Goal: Use online tool/utility: Use online tool/utility

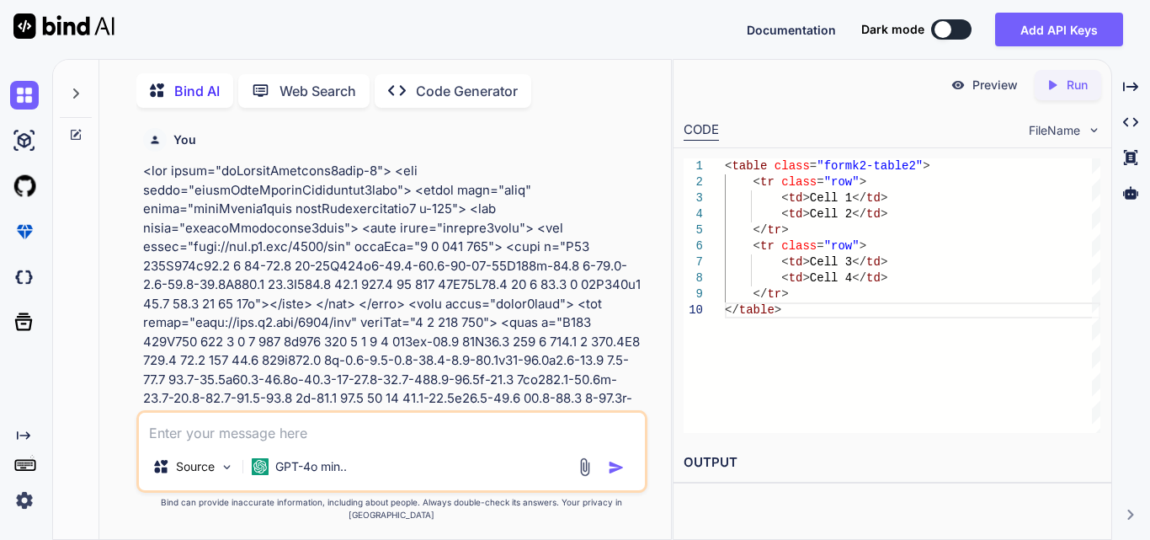
scroll to position [4086, 0]
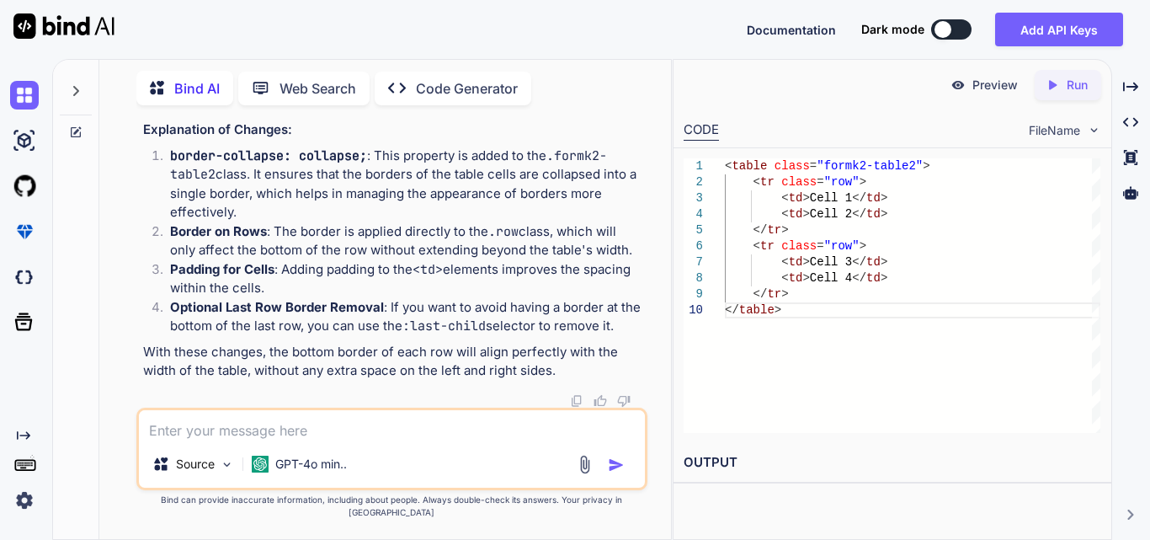
type textarea "<tr> <td> <div class="label"> <label class="fontmaintainw2form" style="font-siz…"
type textarea "x"
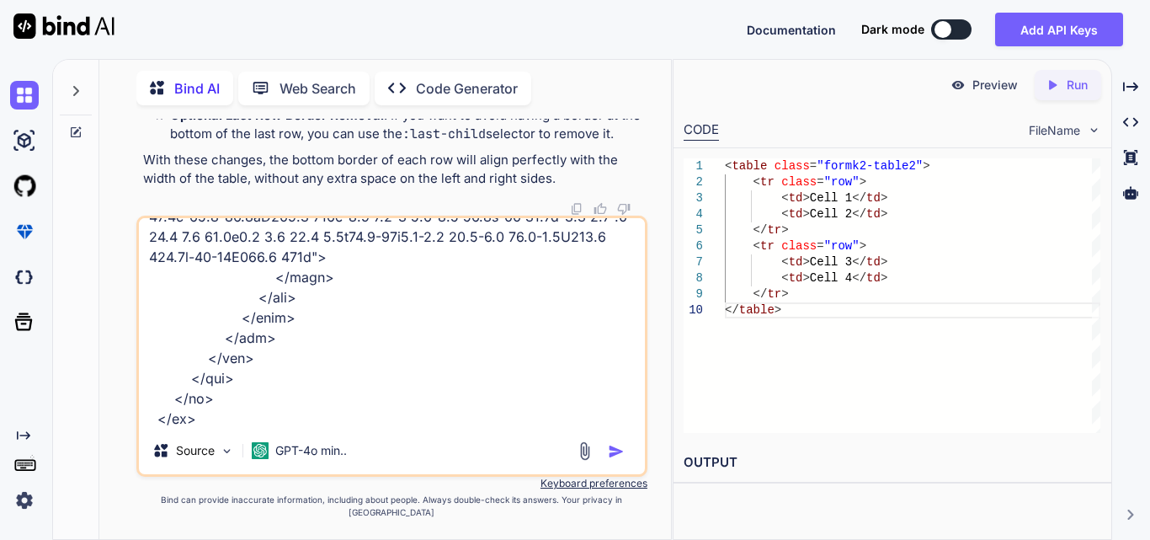
type textarea "<tr> <td> <div class="label"> <label class="fontmaintainw2form" style="font-siz…"
type textarea "x"
type textarea "<tr> <td> <div class="label"> <label class="fontmaintainw2form" style="font-siz…"
type textarea "x"
type textarea "<tr> <td> <div class="label"> <label class="fontmaintainw2form" style="font-siz…"
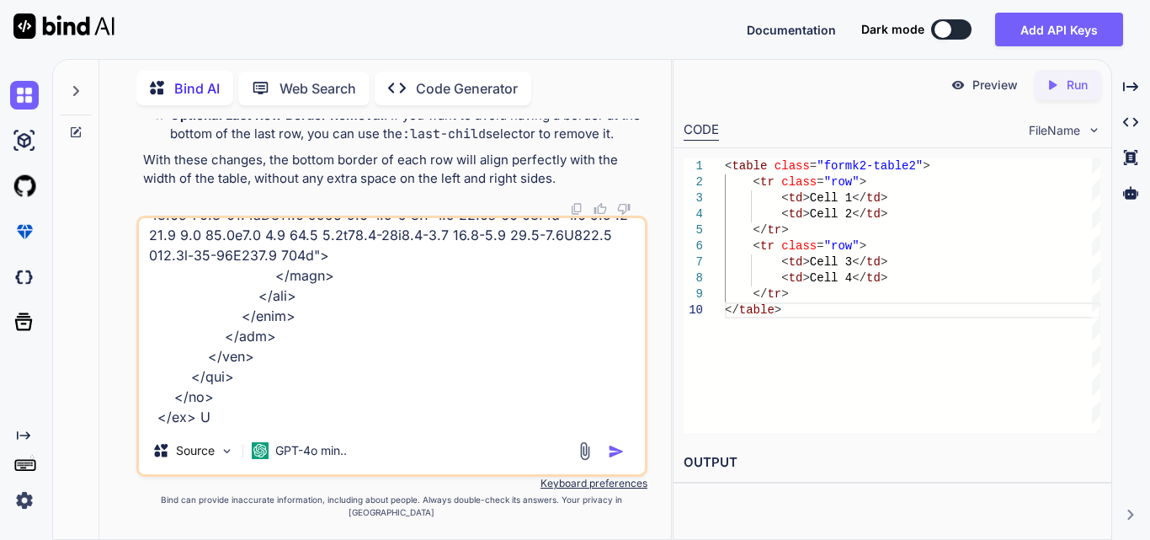
type textarea "x"
type textarea "<tr> <td> <div class="label"> <label class="fontmaintainw2form" style="font-siz…"
type textarea "x"
type textarea "<tr> <td> <div class="label"> <label class="fontmaintainw2form" style="font-siz…"
type textarea "x"
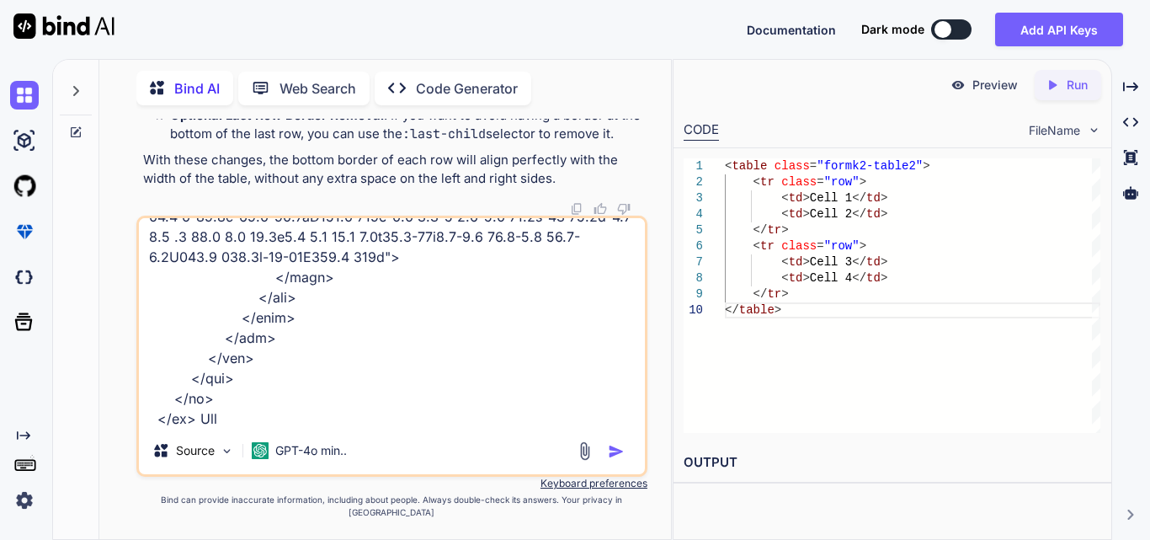
type textarea "<tr> <td> <div class="label"> <label class="fontmaintainw2form" style="font-siz…"
type textarea "x"
type textarea "<tr> <td> <div class="label"> <label class="fontmaintainw2form" style="font-siz…"
type textarea "x"
type textarea "<tr> <td> <div class="label"> <label class="fontmaintainw2form" style="font-siz…"
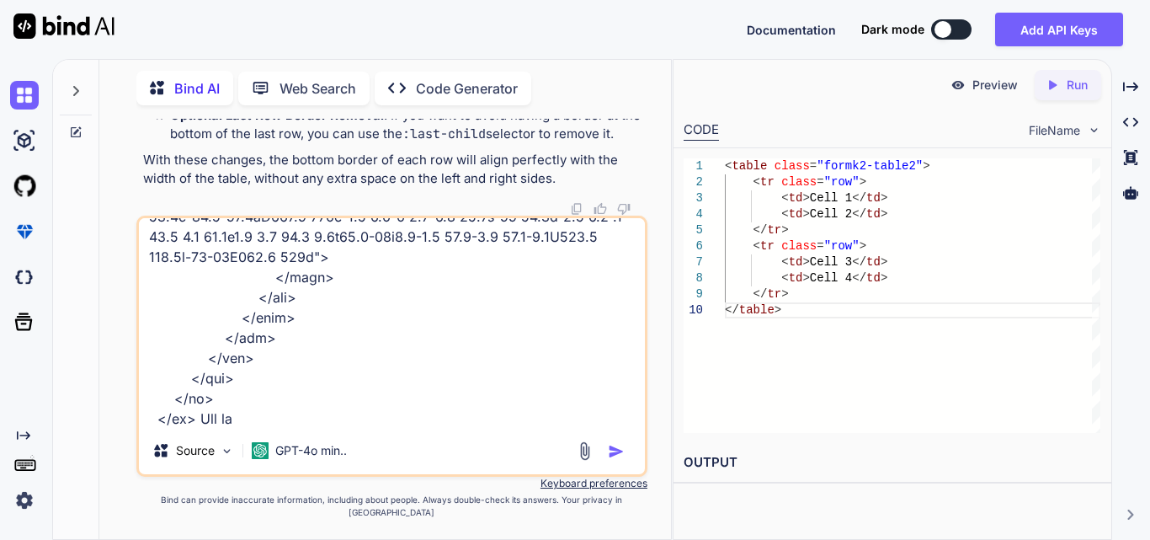
type textarea "x"
type textarea "<tr> <td> <div class="label"> <label class="fontmaintainw2form" style="font-siz…"
type textarea "x"
type textarea "<tr> <td> <div class="label"> <label class="fontmaintainw2form" style="font-siz…"
type textarea "x"
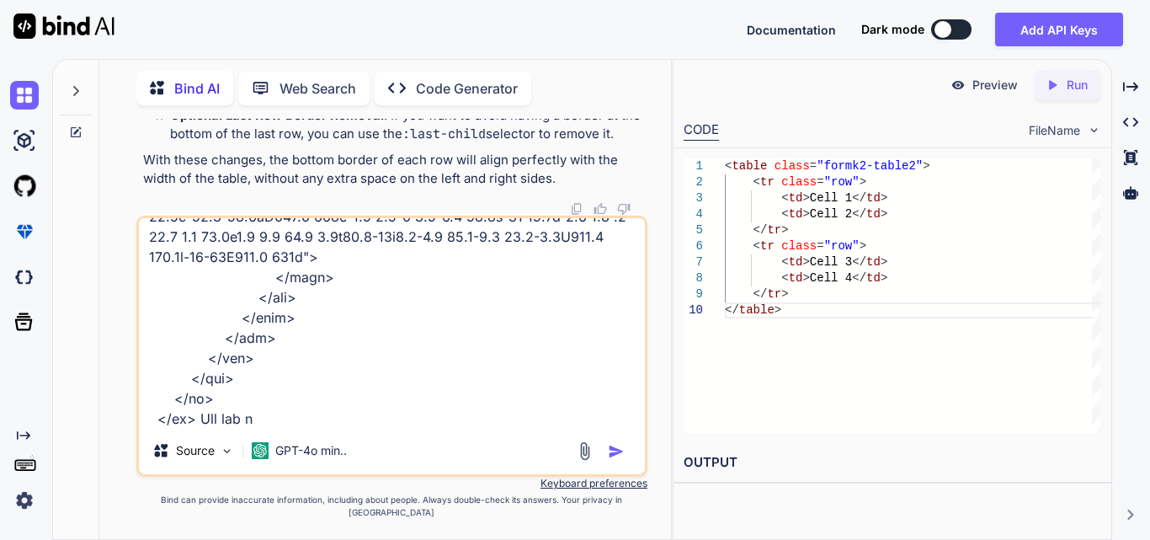
type textarea "<tr> <td> <div class="label"> <label class="fontmaintainw2form" style="font-siz…"
type textarea "x"
type textarea "<tr> <td> <div class="label"> <label class="fontmaintainw2form" style="font-siz…"
type textarea "x"
type textarea "<tr> <td> <div class="label"> <label class="fontmaintainw2form" style="font-siz…"
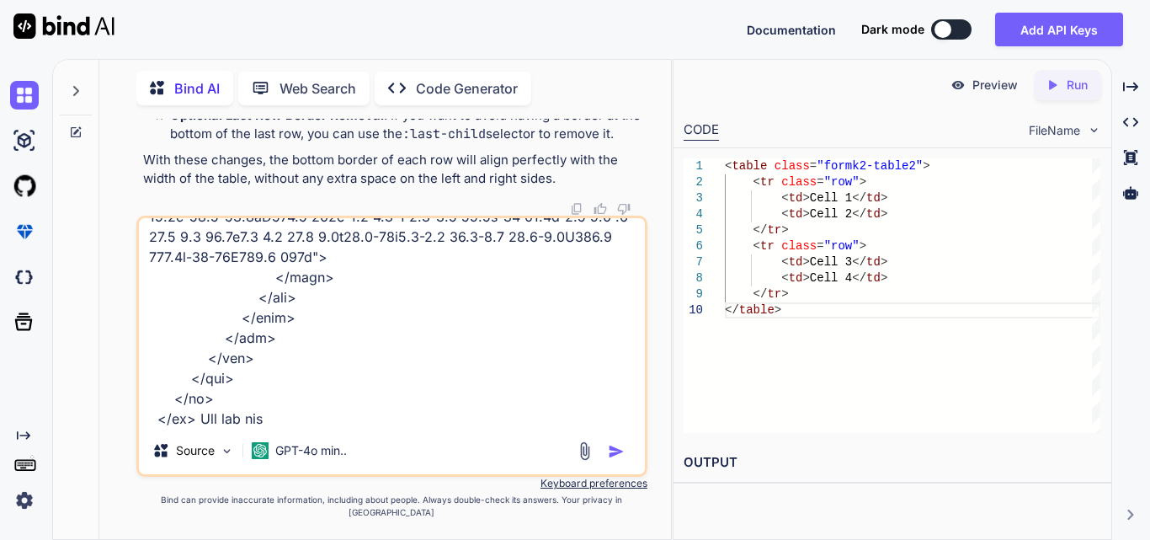
type textarea "x"
type textarea "<tr> <td> <div class="label"> <label class="fontmaintainw2form" style="font-siz…"
type textarea "x"
type textarea "<tr> <td> <div class="label"> <label class="fontmaintainw2form" style="font-siz…"
type textarea "x"
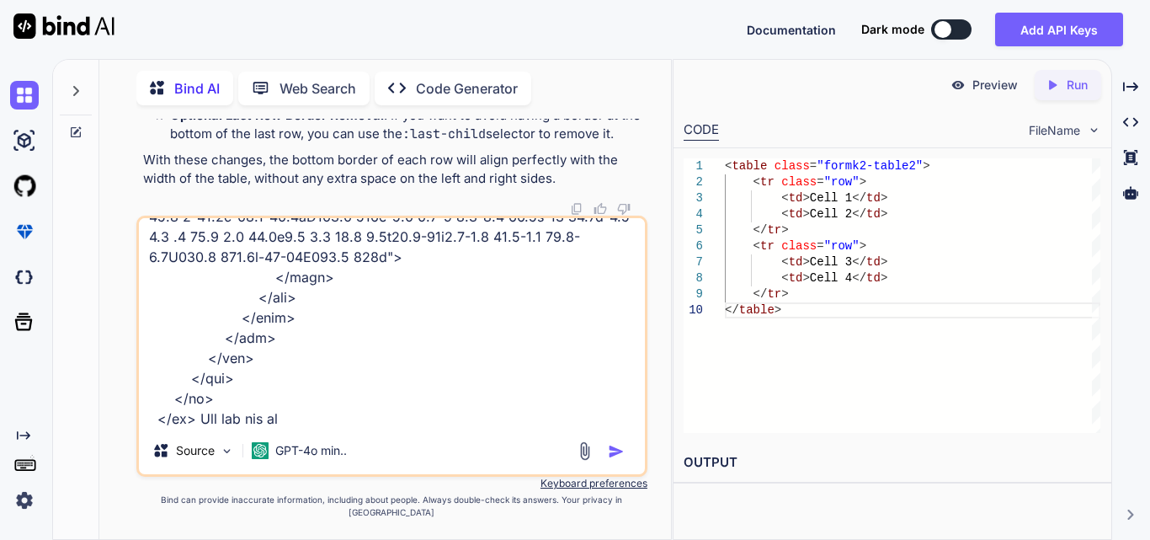
type textarea "<tr> <td> <div class="label"> <label class="fontmaintainw2form" style="font-siz…"
type textarea "x"
type textarea "<tr> <td> <div class="label"> <label class="fontmaintainw2form" style="font-siz…"
type textarea "x"
type textarea "<tr> <td> <div class="label"> <label class="fontmaintainw2form" style="font-siz…"
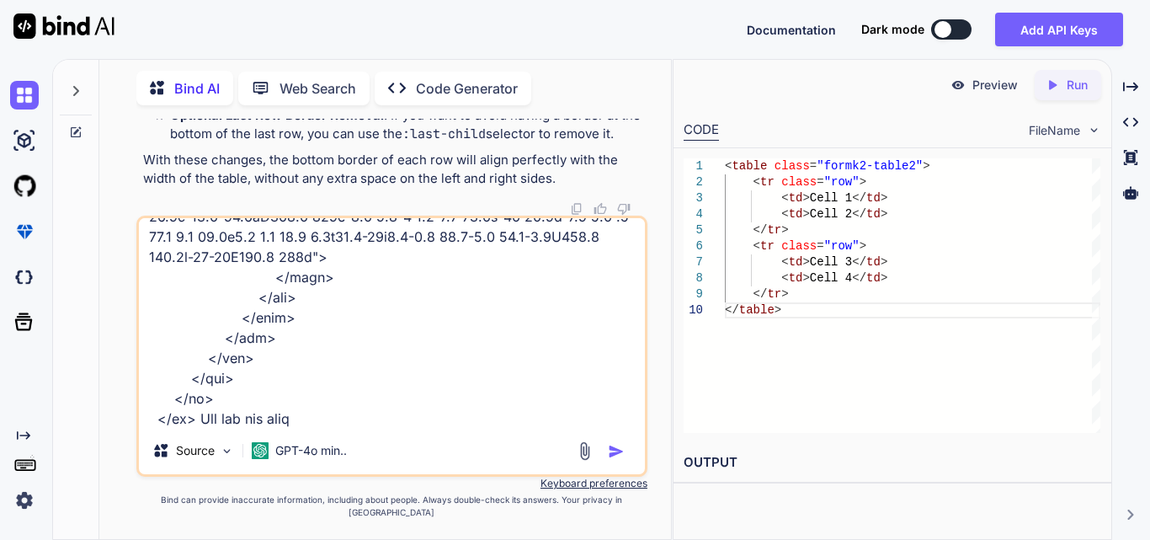
type textarea "x"
type textarea "<tr> <td> <div class="label"> <label class="fontmaintainw2form" style="font-siz…"
type textarea "x"
type textarea "<tr> <td> <div class="label"> <label class="fontmaintainw2form" style="font-siz…"
type textarea "x"
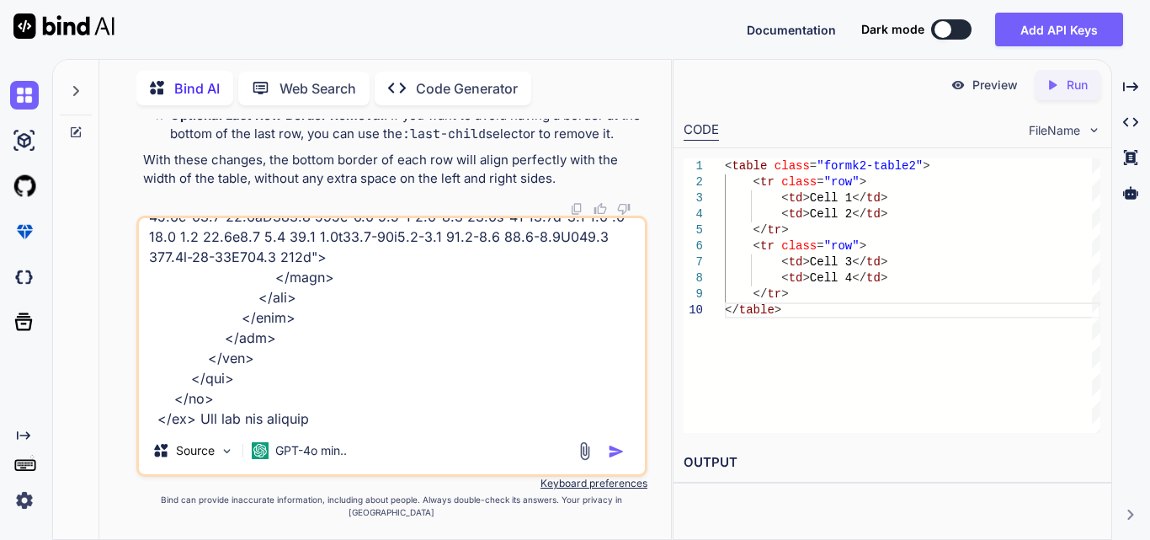
type textarea "<tr> <td> <div class="label"> <label class="fontmaintainw2form" style="font-siz…"
type textarea "x"
type textarea "<tr> <td> <div class="label"> <label class="fontmaintainw2form" style="font-siz…"
type textarea "x"
type textarea "<tr> <td> <div class="label"> <label class="fontmaintainw2form" style="font-siz…"
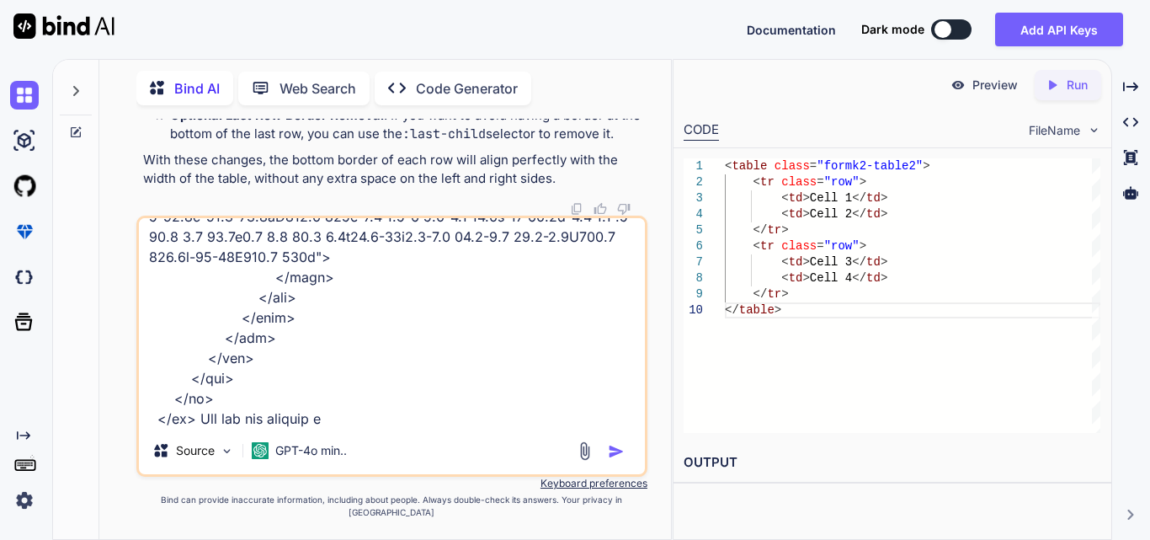
type textarea "x"
type textarea "<tr> <td> <div class="label"> <label class="fontmaintainw2form" style="font-siz…"
type textarea "x"
type textarea "<tr> <td> <div class="label"> <label class="fontmaintainw2form" style="font-siz…"
type textarea "x"
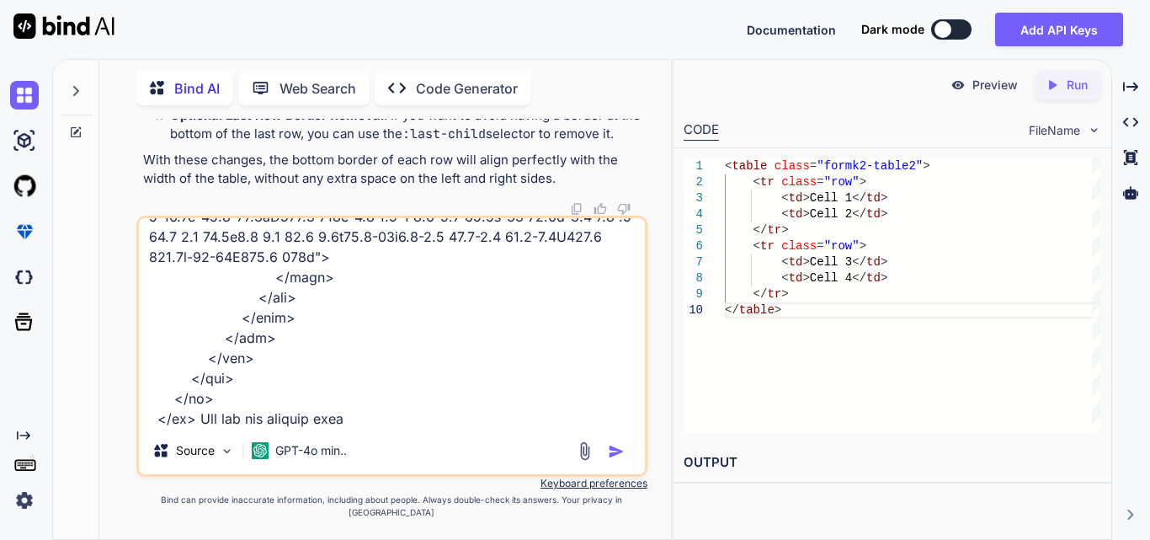
type textarea "<tr> <td> <div class="label"> <label class="fontmaintainw2form" style="font-siz…"
type textarea "x"
type textarea "<tr> <td> <div class="label"> <label class="fontmaintainw2form" style="font-siz…"
type textarea "x"
type textarea "<tr> <td> <div class="label"> <label class="fontmaintainw2form" style="font-siz…"
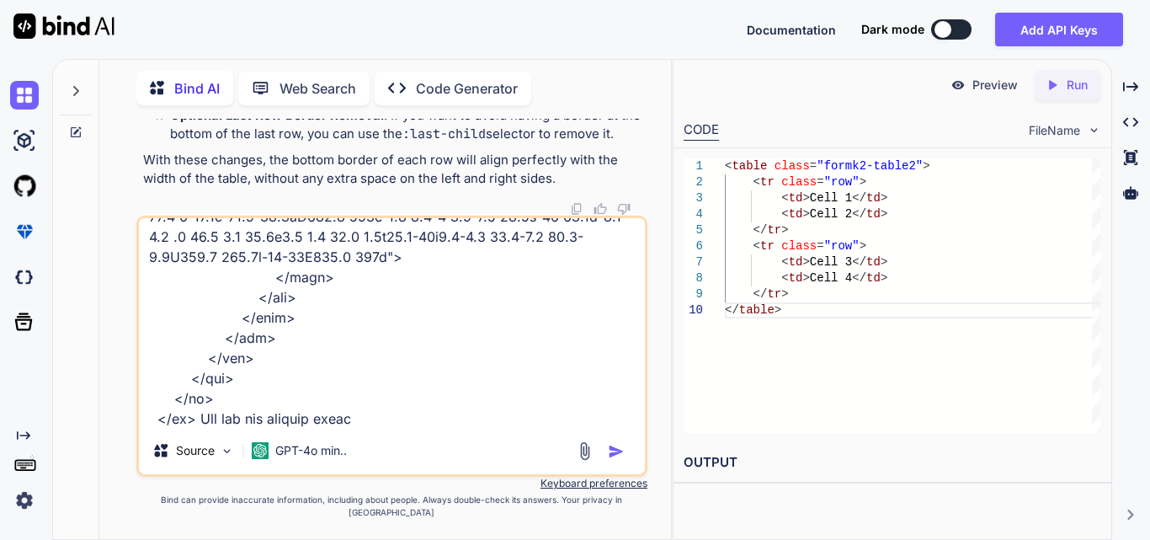
type textarea "x"
type textarea "<tr> <td> <div class="label"> <label class="fontmaintainw2form" style="font-siz…"
type textarea "x"
type textarea "<tr> <td> <div class="label"> <label class="fontmaintainw2form" style="font-siz…"
type textarea "x"
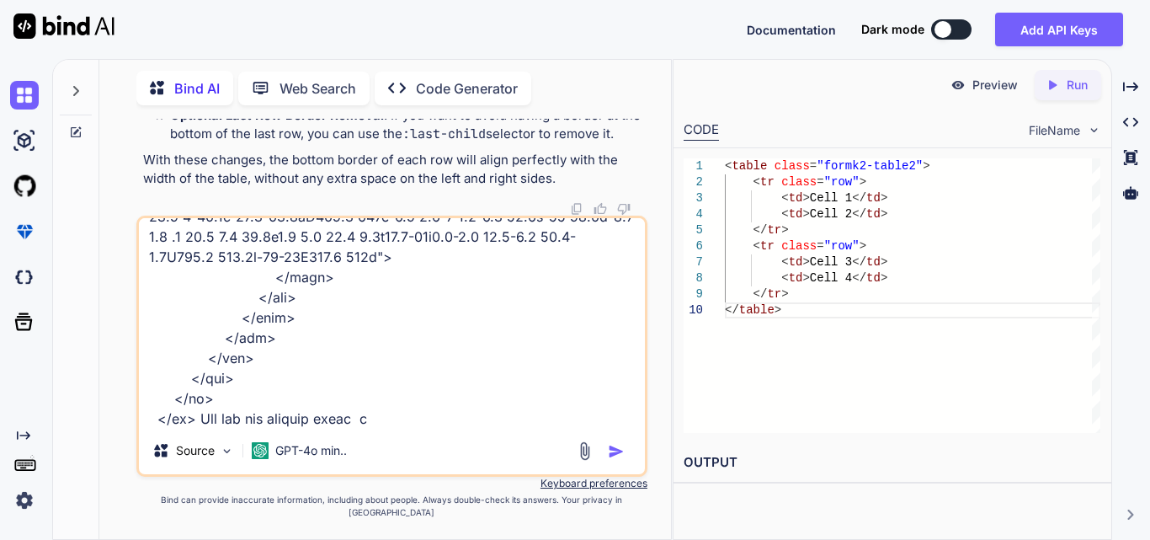
type textarea "<tr> <td> <div class="label"> <label class="fontmaintainw2form" style="font-siz…"
type textarea "x"
type textarea "<tr> <td> <div class="label"> <label class="fontmaintainw2form" style="font-siz…"
type textarea "x"
type textarea "<tr> <td> <div class="label"> <label class="fontmaintainw2form" style="font-siz…"
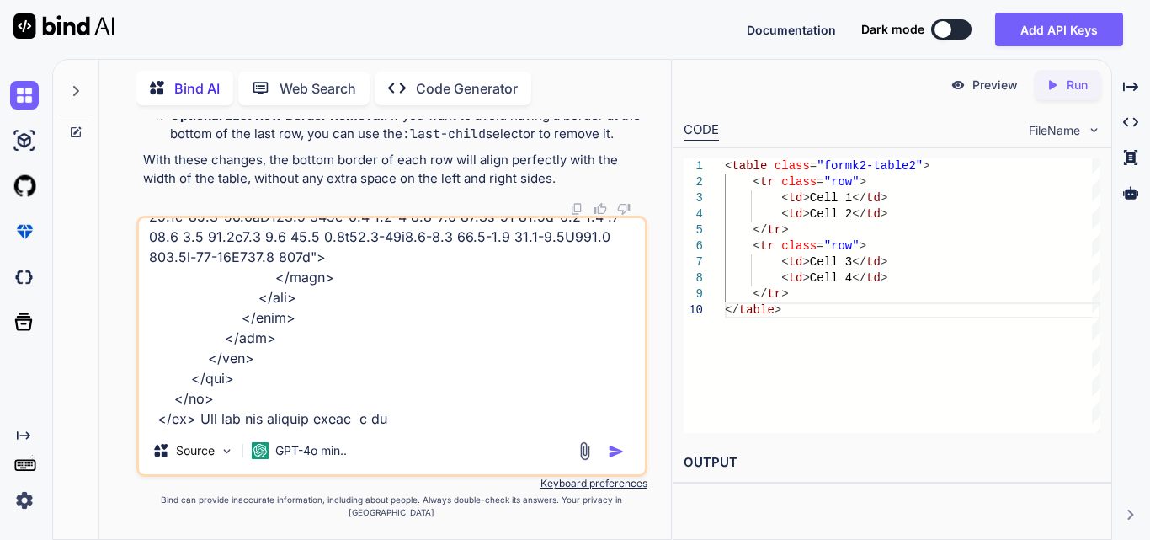
type textarea "x"
type textarea "<tr> <td> <div class="label"> <label class="fontmaintainw2form" style="font-siz…"
type textarea "x"
type textarea "<tr> <td> <div class="label"> <label class="fontmaintainw2form" style="font-siz…"
type textarea "x"
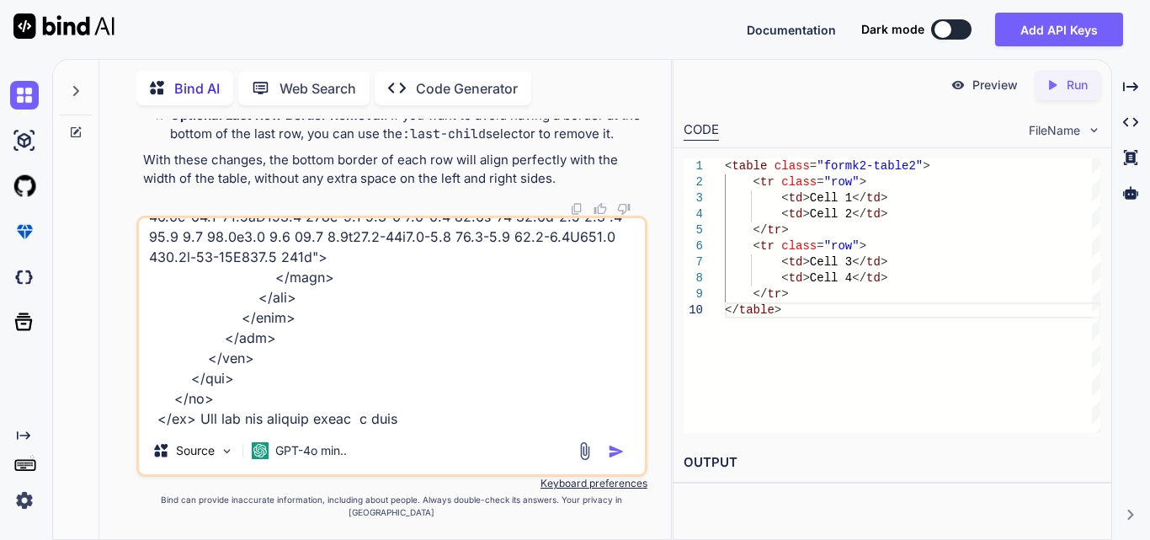
type textarea "<tr> <td> <div class="label"> <label class="fontmaintainw2form" style="font-siz…"
type textarea "x"
type textarea "<tr> <td> <div class="label"> <label class="fontmaintainw2form" style="font-siz…"
type textarea "x"
type textarea "<tr> <td> <div class="label"> <label class="fontmaintainw2form" style="font-siz…"
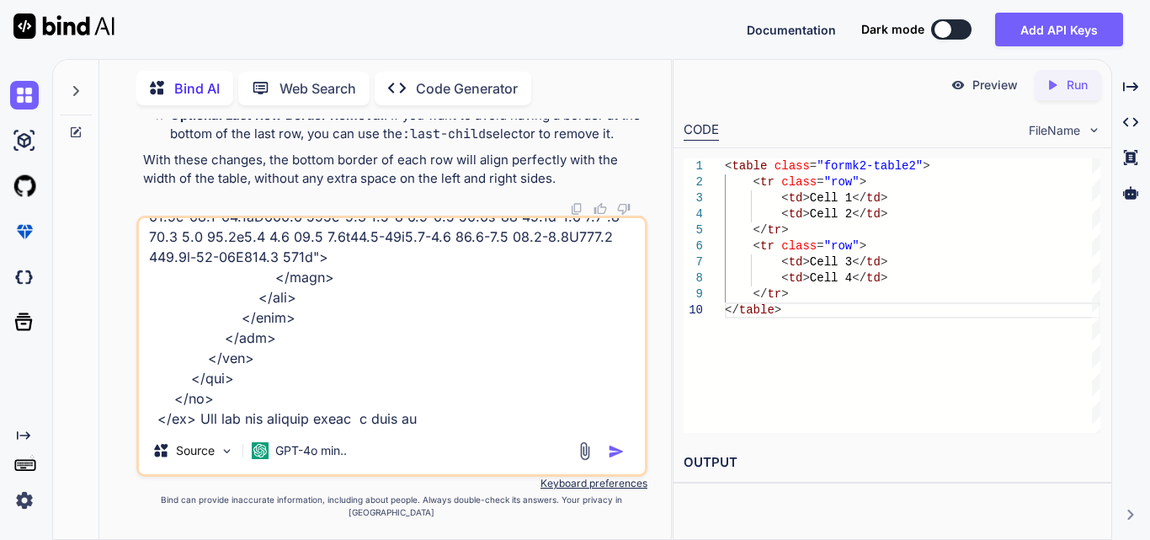
type textarea "x"
type textarea "<tr> <td> <div class="label"> <label class="fontmaintainw2form" style="font-siz…"
type textarea "x"
type textarea "<tr> <td> <div class="label"> <label class="fontmaintainw2form" style="font-siz…"
type textarea "x"
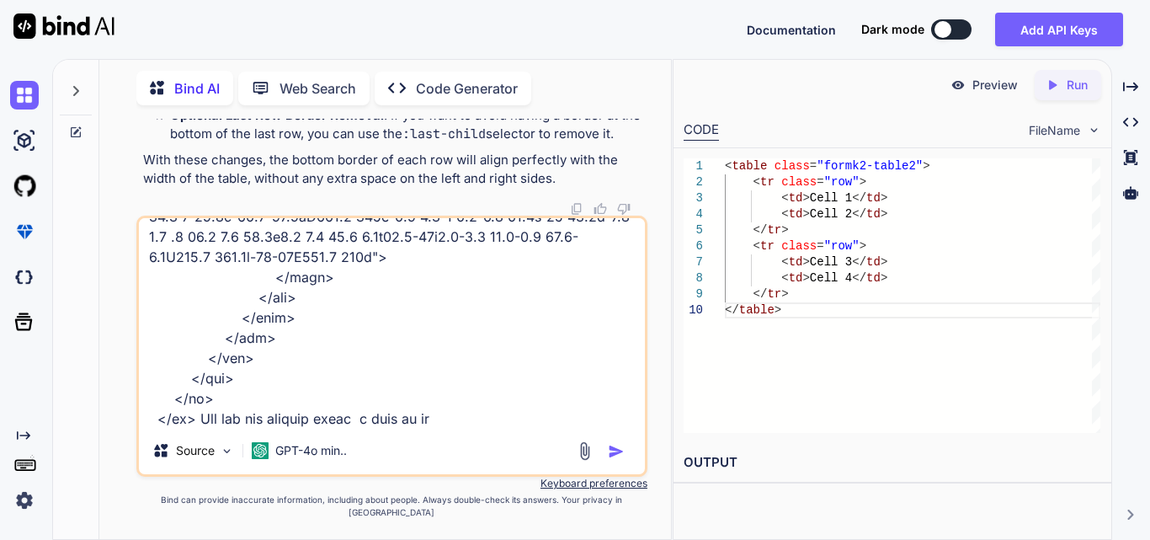
type textarea "<tr> <td> <div class="label"> <label class="fontmaintainw2form" style="font-siz…"
type textarea "x"
type textarea "<tr> <td> <div class="label"> <label class="fontmaintainw2form" style="font-siz…"
type textarea "x"
type textarea "<tr> <td> <div class="label"> <label class="fontmaintainw2form" style="font-siz…"
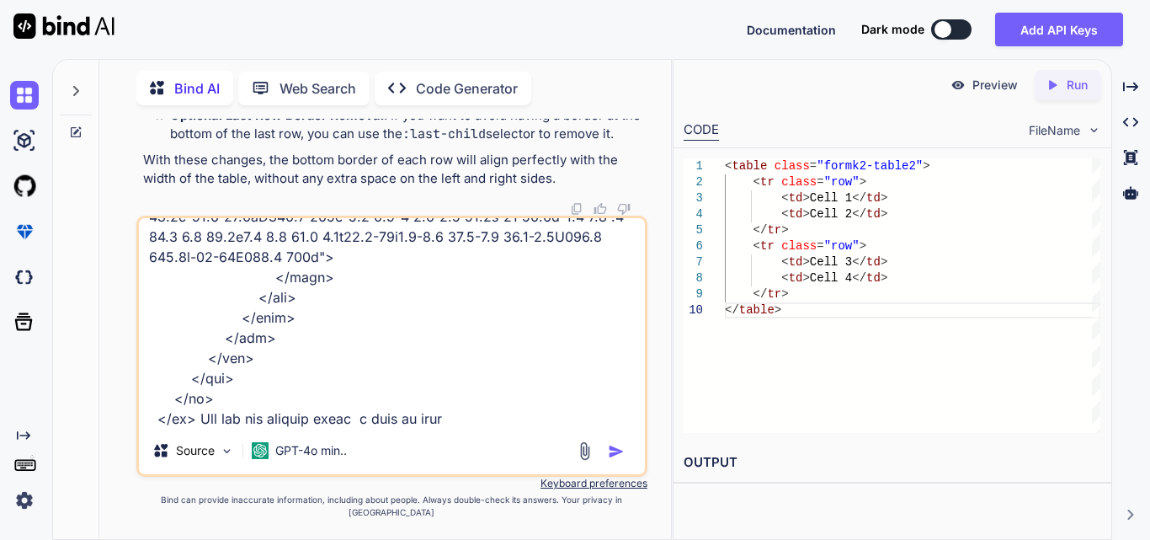
type textarea "x"
type textarea "<tr> <td> <div class="label"> <label class="fontmaintainw2form" style="font-siz…"
type textarea "x"
type textarea "<tr> <td> <div class="label"> <label class="fontmaintainw2form" style="font-siz…"
type textarea "x"
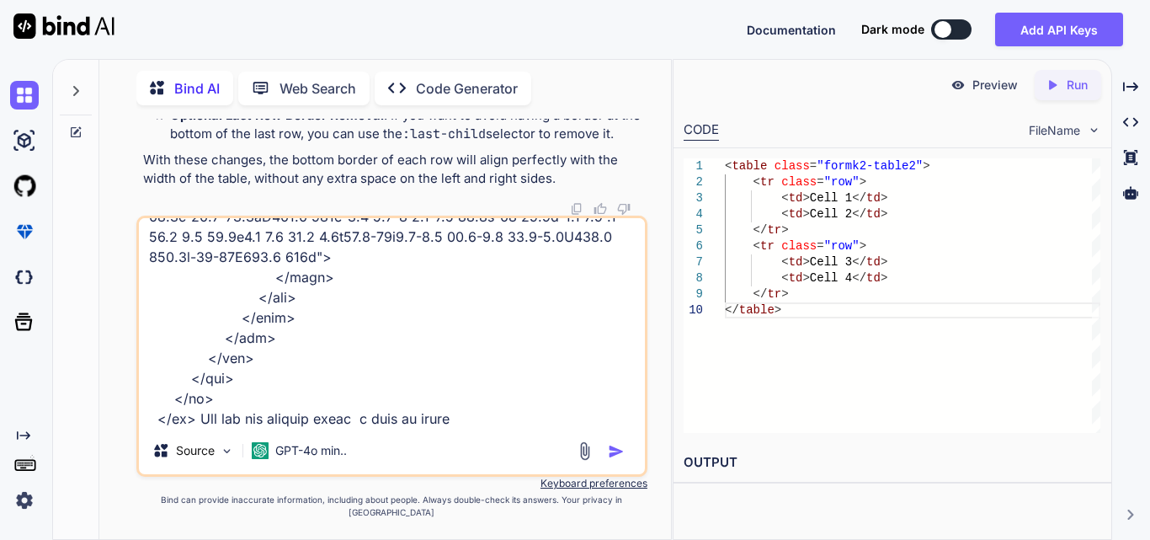
type textarea "<tr> <td> <div class="label"> <label class="fontmaintainw2form" style="font-siz…"
type textarea "x"
type textarea "<tr> <td> <div class="label"> <label class="fontmaintainw2form" style="font-siz…"
type textarea "x"
type textarea "<tr> <td> <div class="label"> <label class="fontmaintainw2form" style="font-siz…"
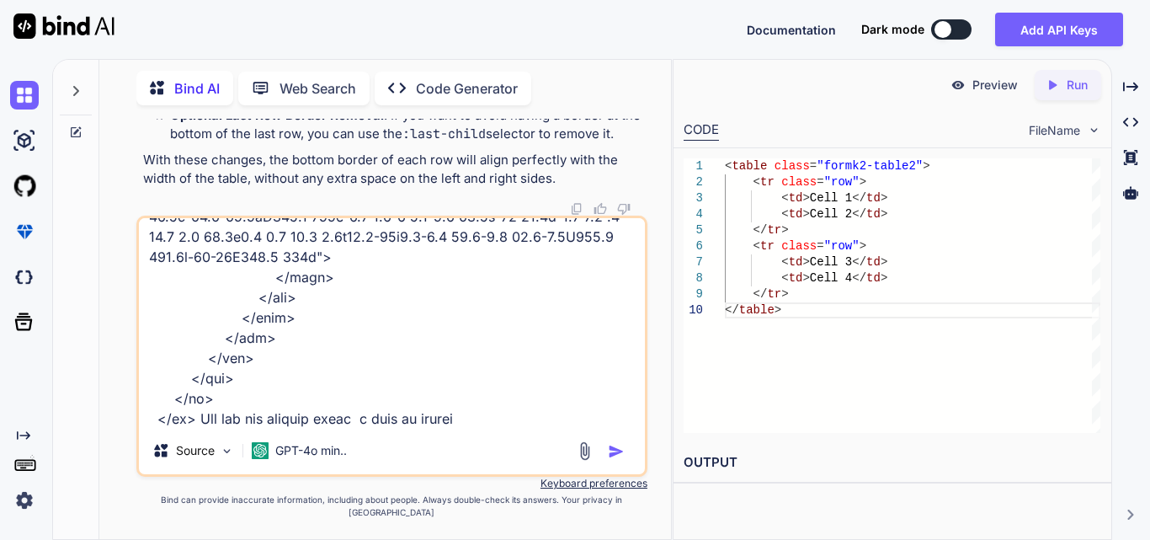
type textarea "x"
type textarea "<tr> <td> <div class="label"> <label class="fontmaintainw2form" style="font-siz…"
type textarea "x"
type textarea "<tr> <td> <div class="label"> <label class="fontmaintainw2form" style="font-siz…"
type textarea "x"
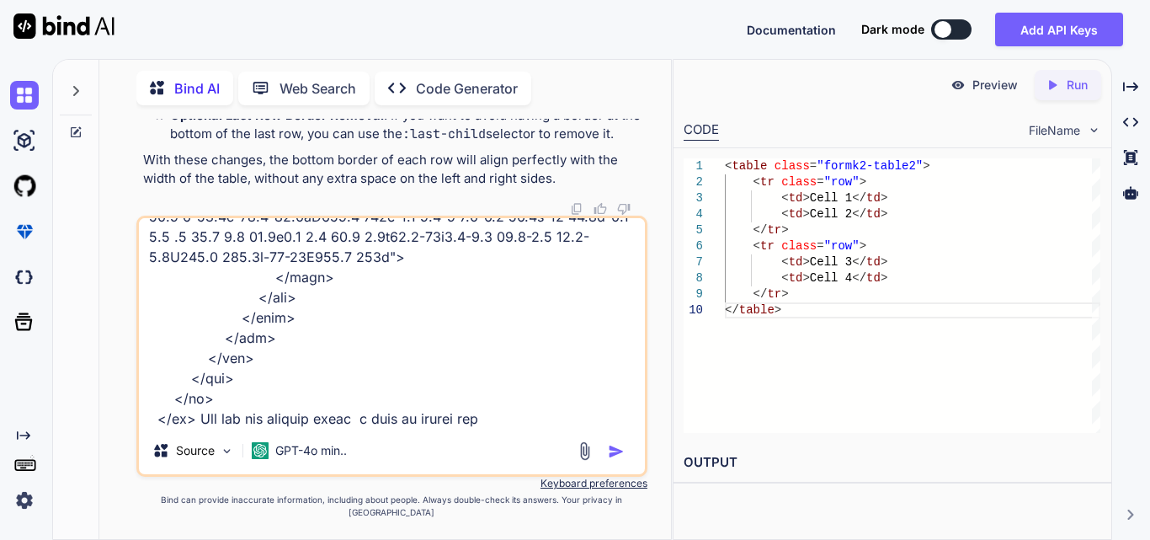
type textarea "<tr> <td> <div class="label"> <label class="fontmaintainw2form" style="font-siz…"
type textarea "x"
type textarea "<tr> <td> <div class="label"> <label class="fontmaintainw2form" style="font-siz…"
type textarea "x"
type textarea "<tr> <td> <div class="label"> <label class="fontmaintainw2form" style="font-siz…"
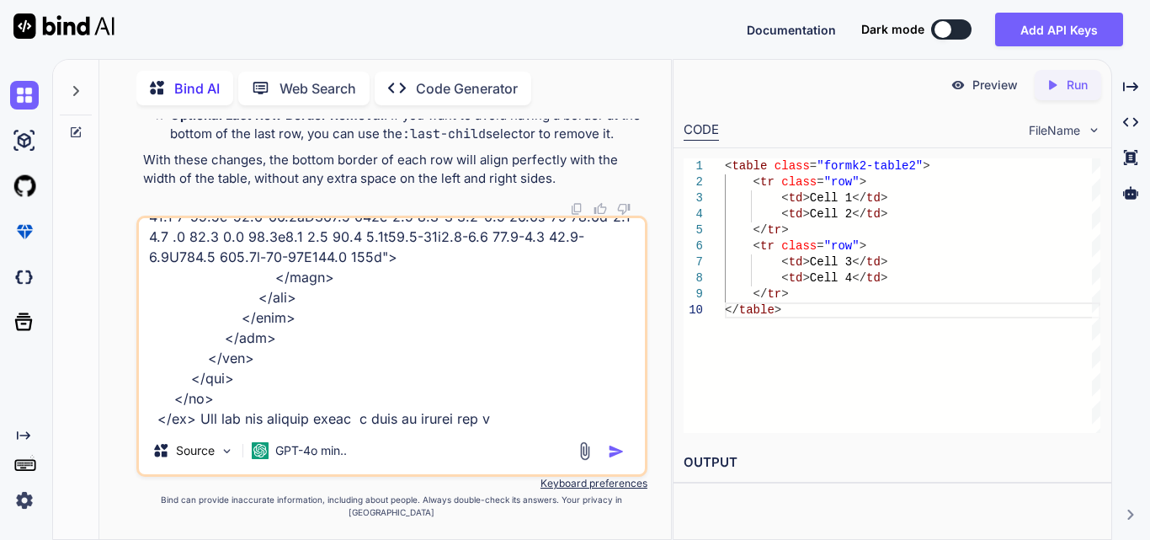
type textarea "x"
type textarea "<tr> <td> <div class="label"> <label class="fontmaintainw2form" style="font-siz…"
type textarea "x"
type textarea "<tr> <td> <div class="label"> <label class="fontmaintainw2form" style="font-siz…"
type textarea "x"
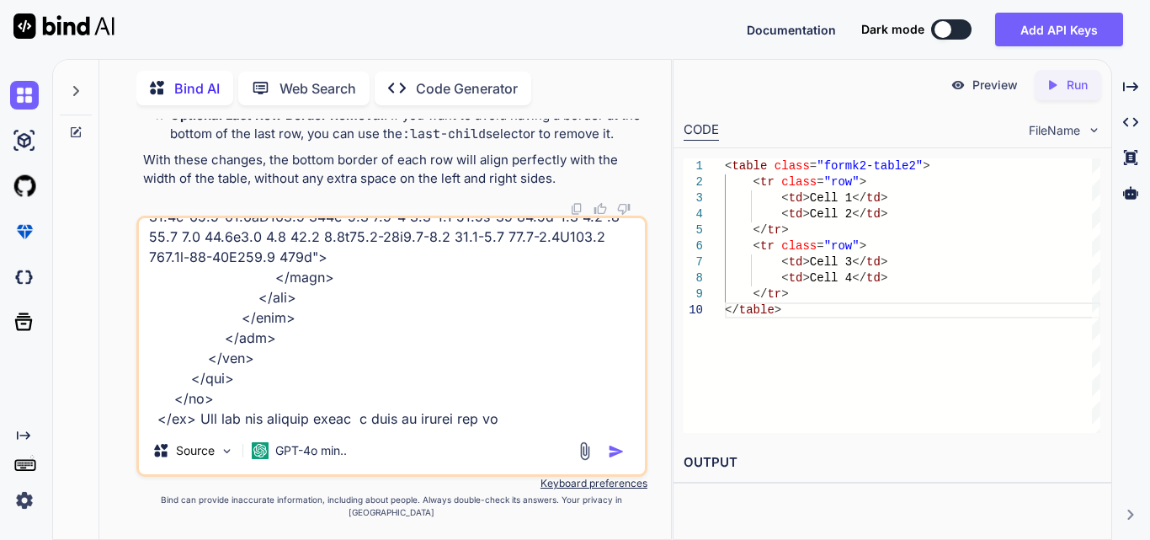
type textarea "<tr> <td> <div class="label"> <label class="fontmaintainw2form" style="font-siz…"
type textarea "x"
type textarea "<tr> <td> <div class="label"> <label class="fontmaintainw2form" style="font-siz…"
type textarea "x"
type textarea "<tr> <td> <div class="label"> <label class="fontmaintainw2form" style="font-siz…"
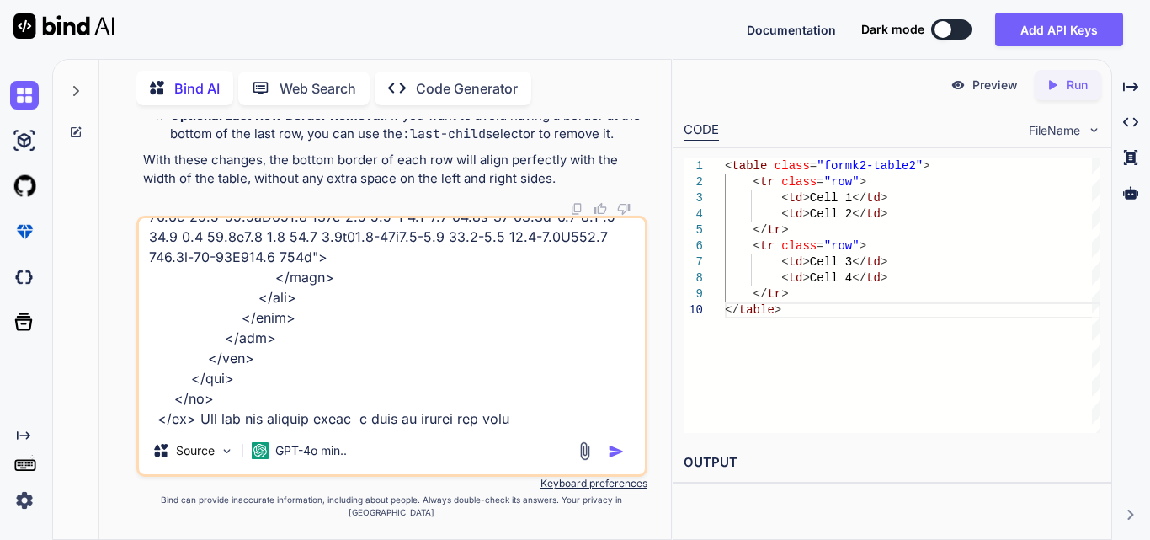
type textarea "x"
type textarea "<tr> <td> <div class="label"> <label class="fontmaintainw2form" style="font-siz…"
type textarea "x"
type textarea "<tr> <td> <div class="label"> <label class="fontmaintainw2form" style="font-siz…"
type textarea "x"
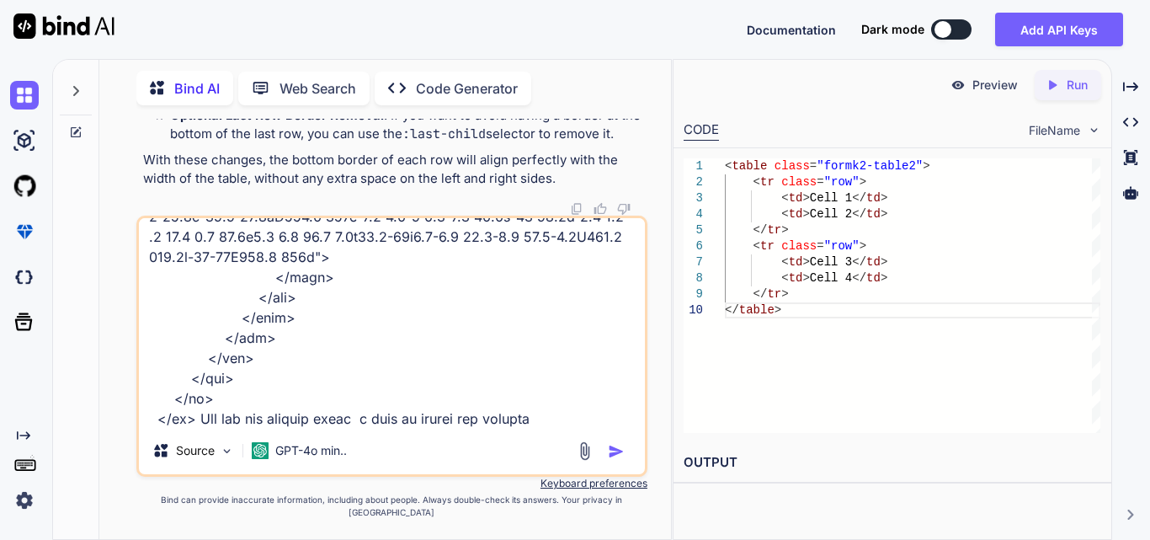
type textarea "<tr> <td> <div class="label"> <label class="fontmaintainw2form" style="font-siz…"
type textarea "x"
type textarea "<tr> <td> <div class="label"> <label class="fontmaintainw2form" style="font-siz…"
type textarea "x"
type textarea "<tr> <td> <div class="label"> <label class="fontmaintainw2form" style="font-siz…"
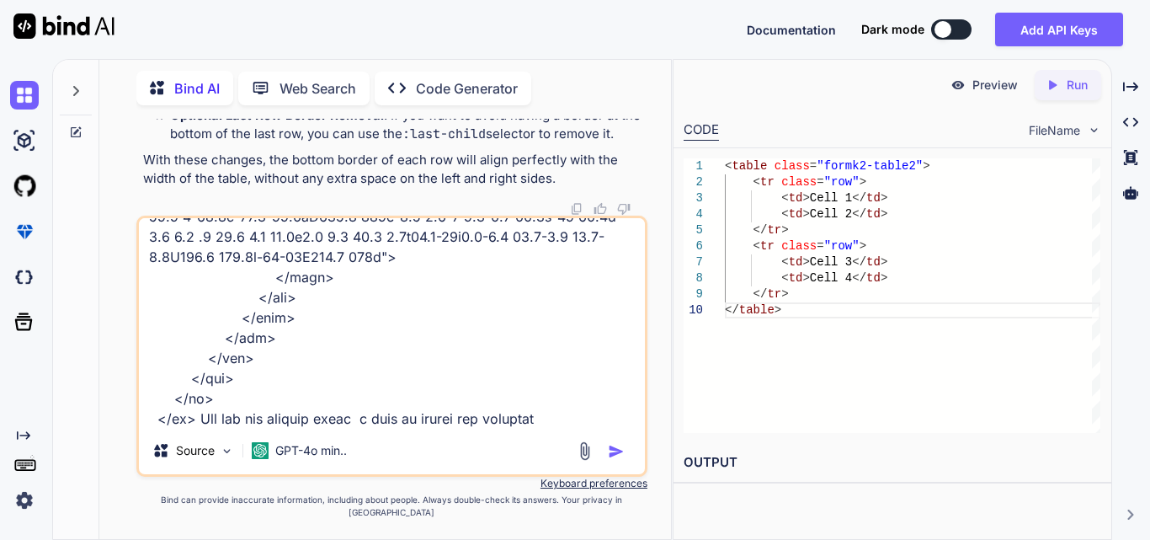
type textarea "x"
type textarea "<tr> <td> <div class="label"> <label class="fontmaintainw2form" style="font-siz…"
type textarea "x"
type textarea "<tr> <td> <div class="label"> <label class="fontmaintainw2form" style="font-siz…"
type textarea "x"
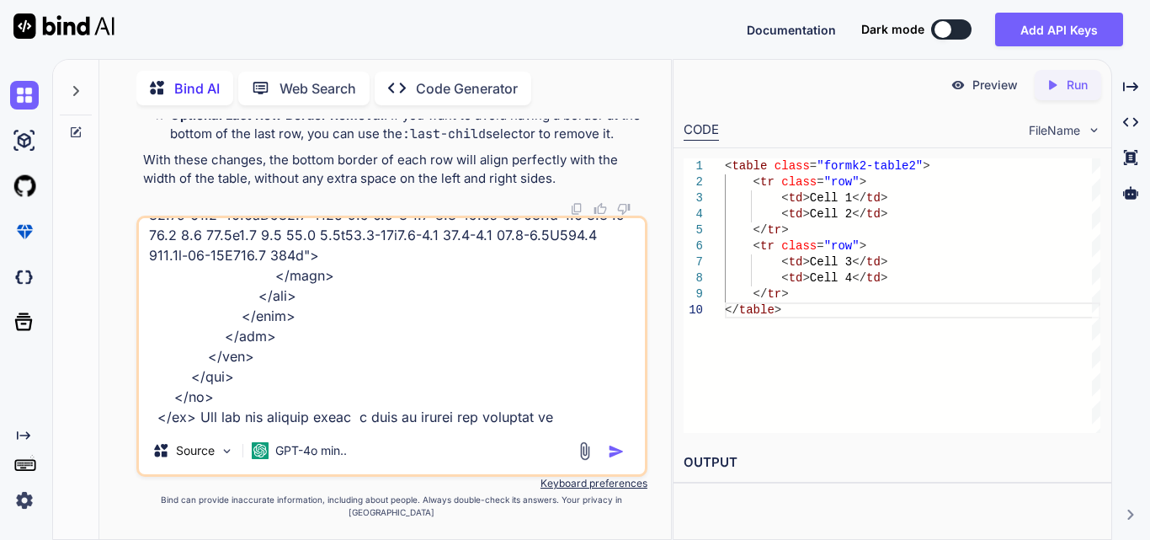
type textarea "<tr> <td> <div class="label"> <label class="fontmaintainw2form" style="font-siz…"
type textarea "x"
type textarea "<tr> <td> <div class="label"> <label class="fontmaintainw2form" style="font-siz…"
type textarea "x"
type textarea "<tr> <td> <div class="label"> <label class="fontmaintainw2form" style="font-siz…"
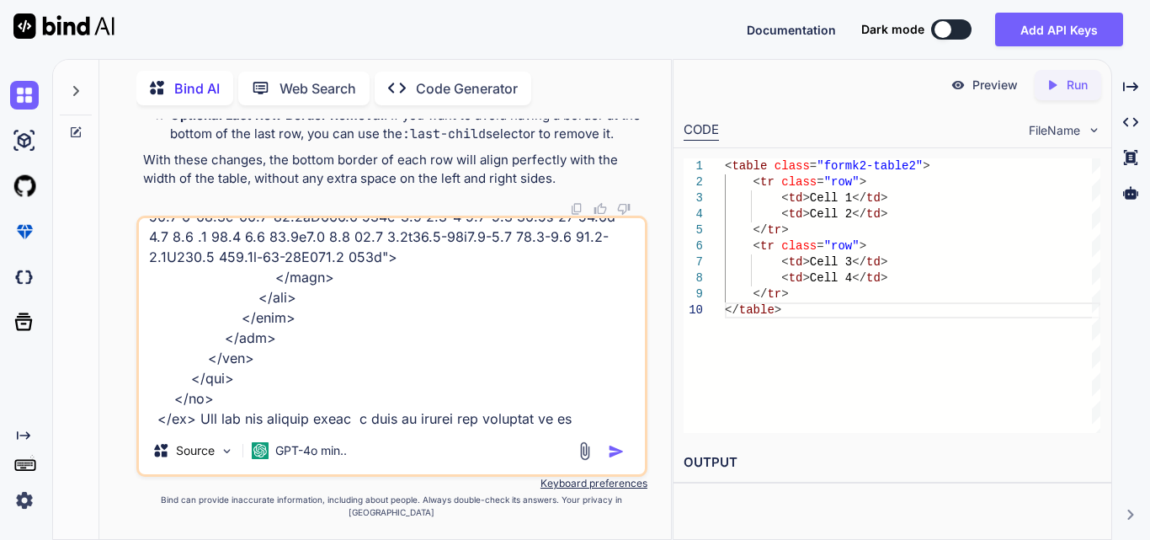
type textarea "x"
type textarea "<tr> <td> <div class="label"> <label class="fontmaintainw2form" style="font-siz…"
type textarea "x"
type textarea "<tr> <td> <div class="label"> <label class="fontmaintainw2form" style="font-siz…"
type textarea "x"
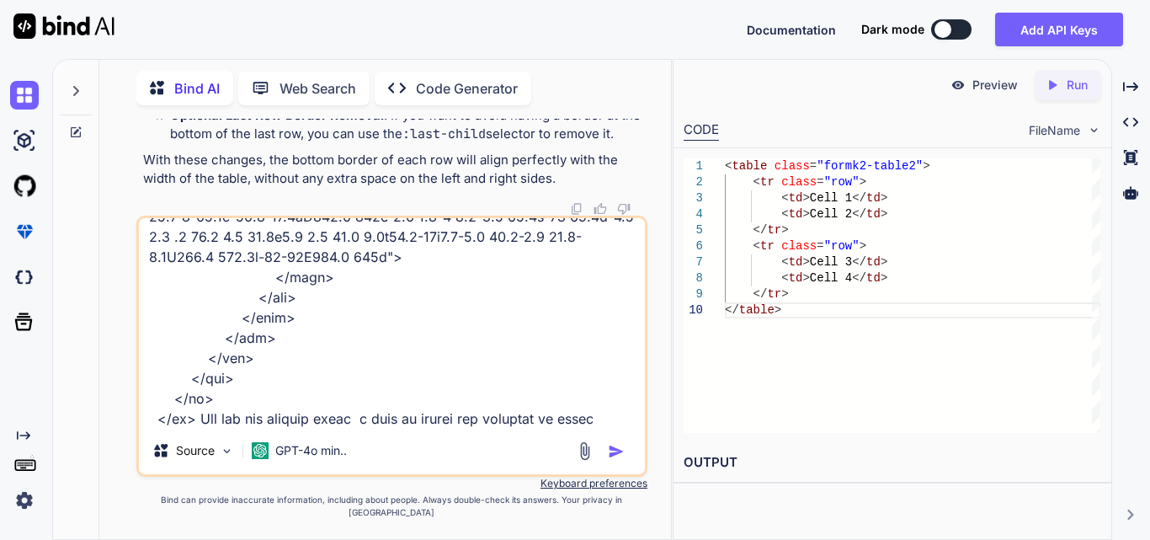
type textarea "<tr> <td> <div class="label"> <label class="fontmaintainw2form" style="font-siz…"
type textarea "x"
type textarea "<tr> <td> <div class="label"> <label class="fontmaintainw2form" style="font-siz…"
type textarea "x"
type textarea "<tr> <td> <div class="label"> <label class="fontmaintainw2form" style="font-siz…"
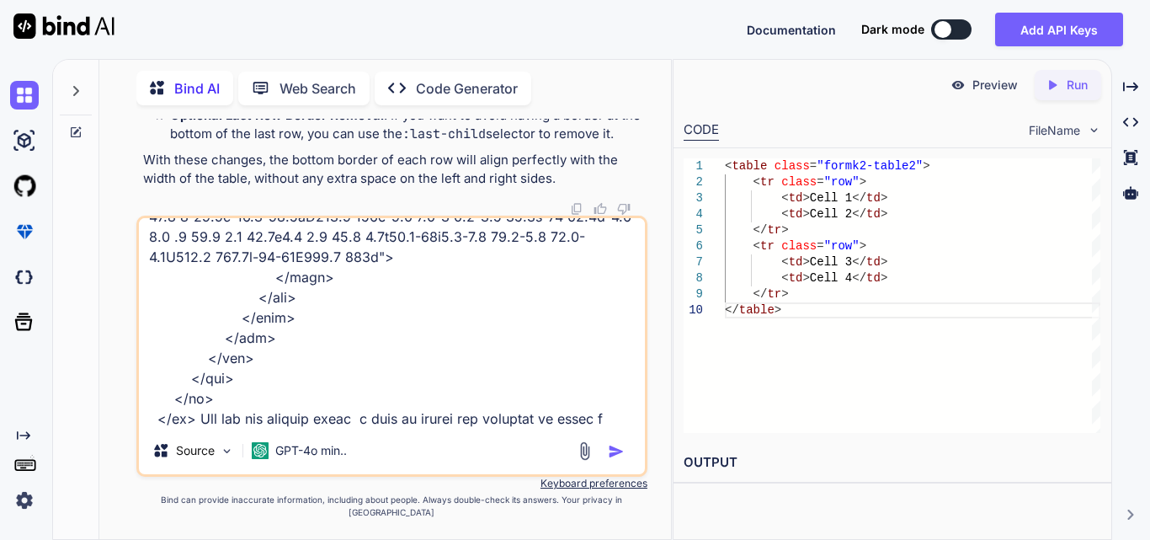
type textarea "x"
type textarea "<tr> <td> <div class="label"> <label class="fontmaintainw2form" style="font-siz…"
type textarea "x"
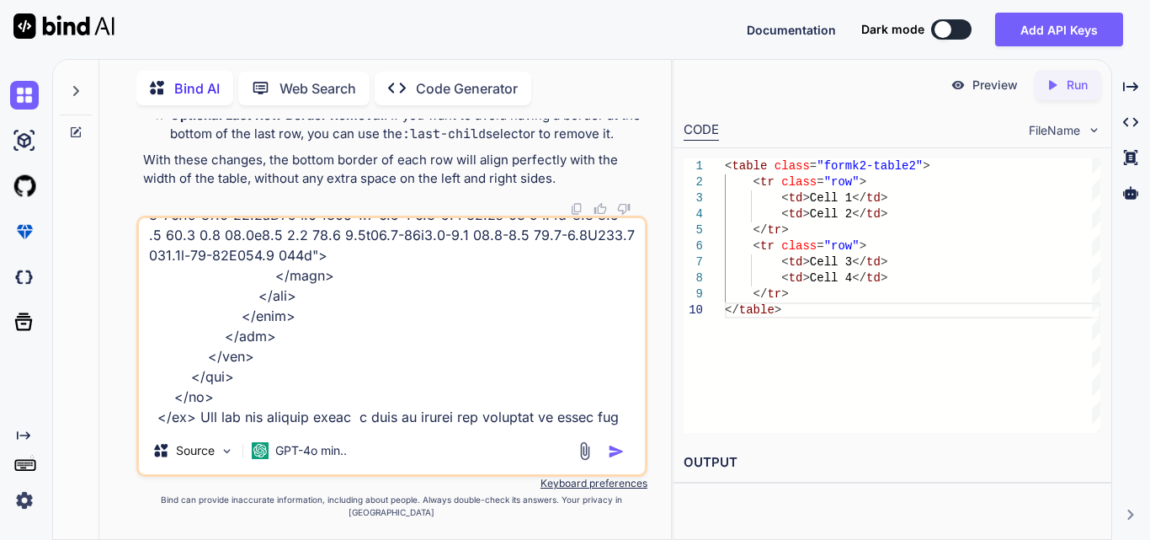
drag, startPoint x: 573, startPoint y: 408, endPoint x: 584, endPoint y: 435, distance: 30.2
click at [584, 427] on textarea at bounding box center [392, 322] width 506 height 209
click at [345, 414] on textarea at bounding box center [392, 322] width 506 height 209
type textarea "<tr> <td> <div class="label"> <label class="fontmaintainw2form" style="font-siz…"
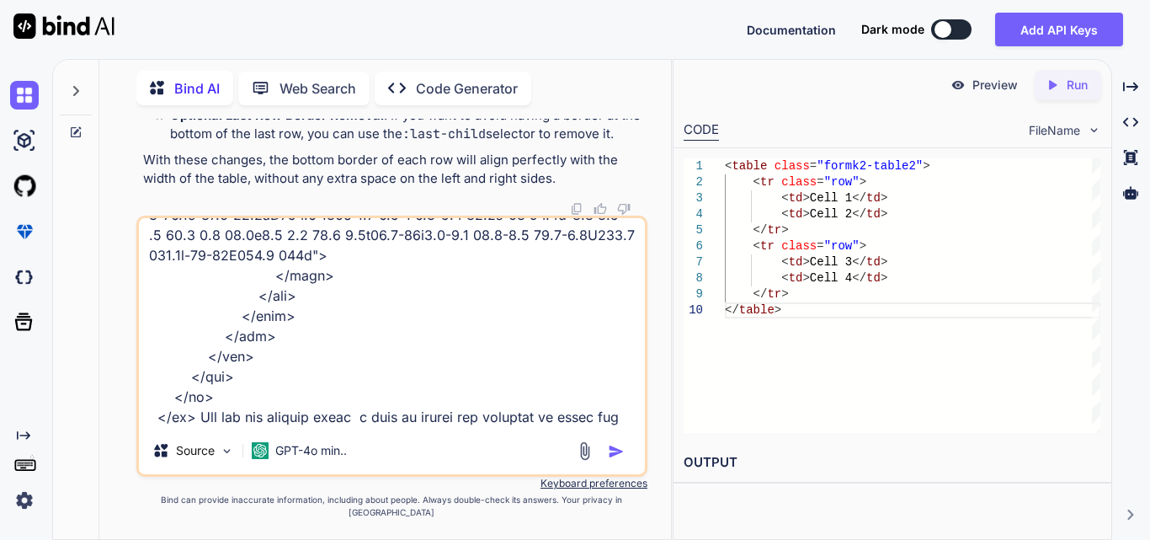
type textarea "x"
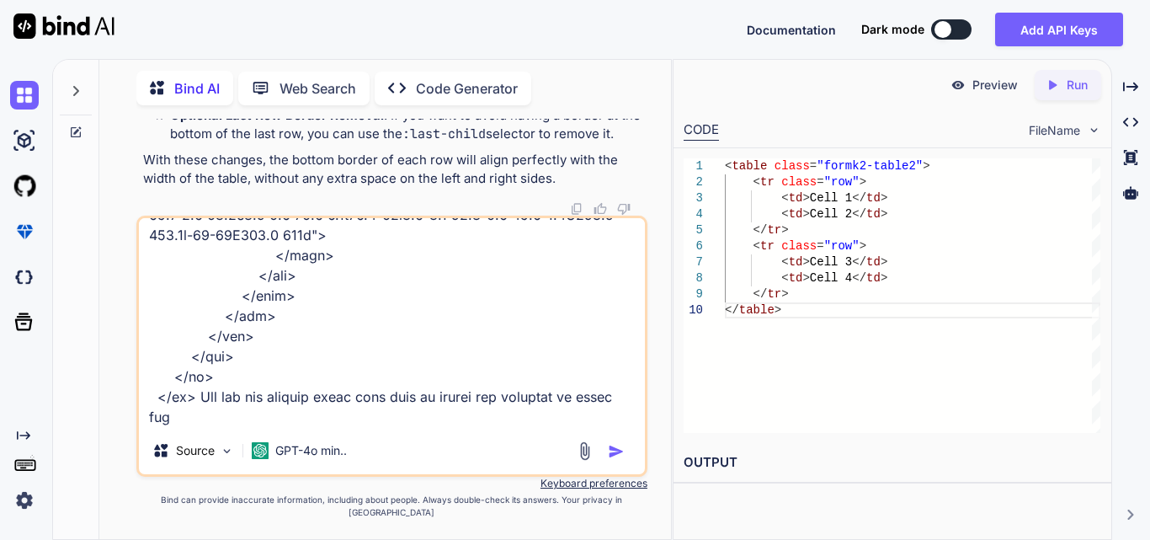
type textarea "<tr> <td> <div class="label"> <label class="fontmaintainw2form" style="font-siz…"
type textarea "x"
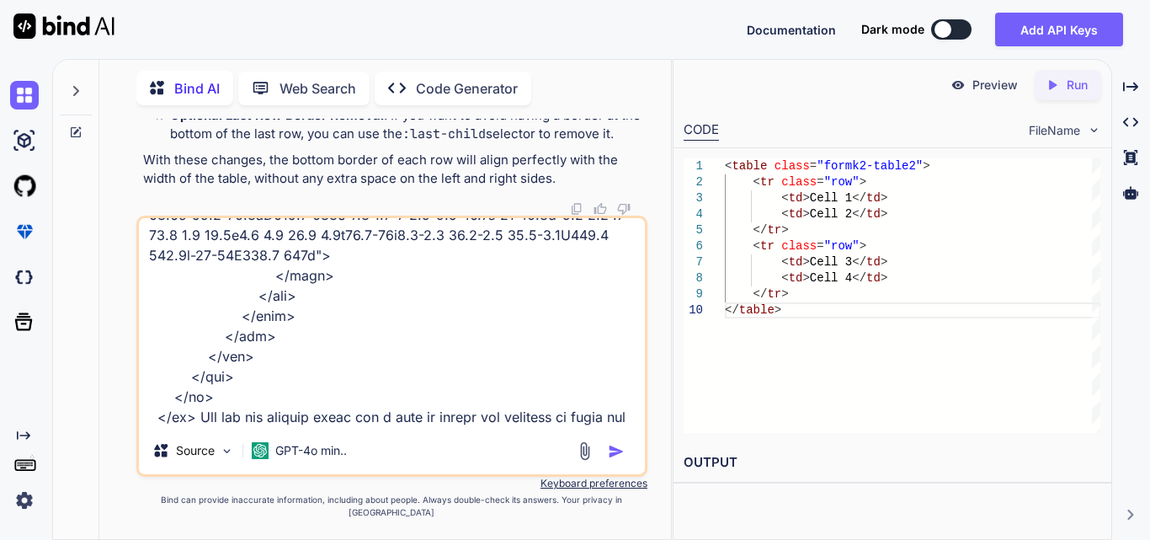
type textarea "<tr> <td> <div class="label"> <label class="fontmaintainw2form" style="font-siz…"
click at [611, 460] on img "button" at bounding box center [616, 451] width 17 height 17
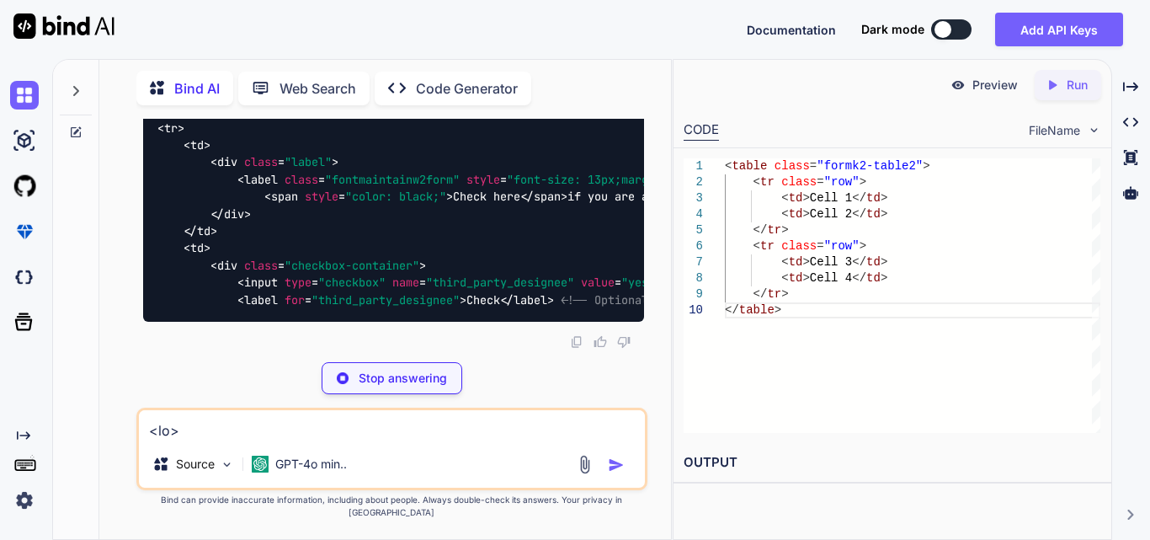
scroll to position [5509, 0]
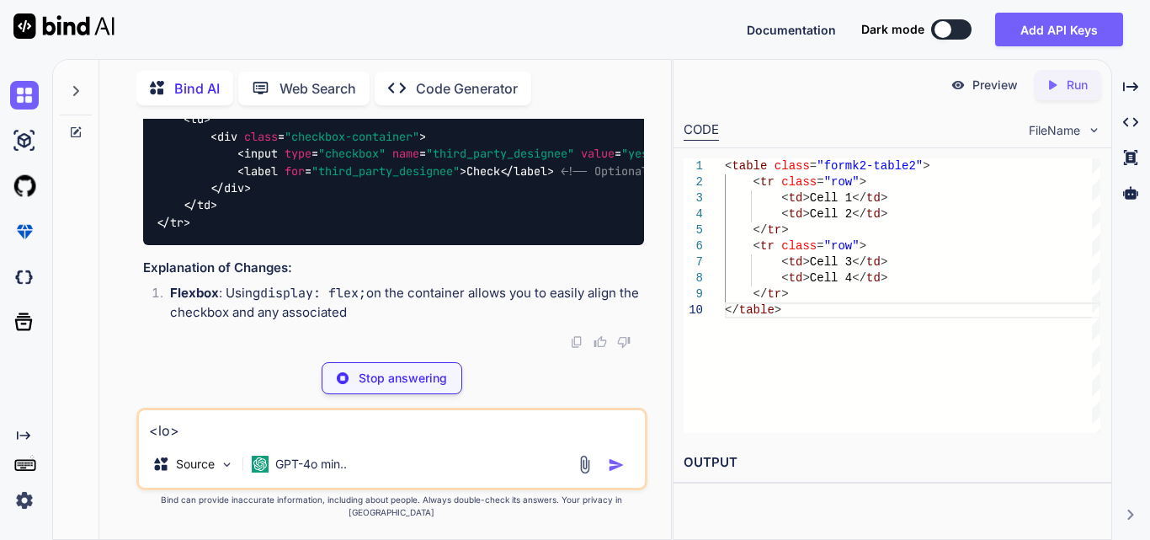
drag, startPoint x: 195, startPoint y: 317, endPoint x: 146, endPoint y: 243, distance: 88.0
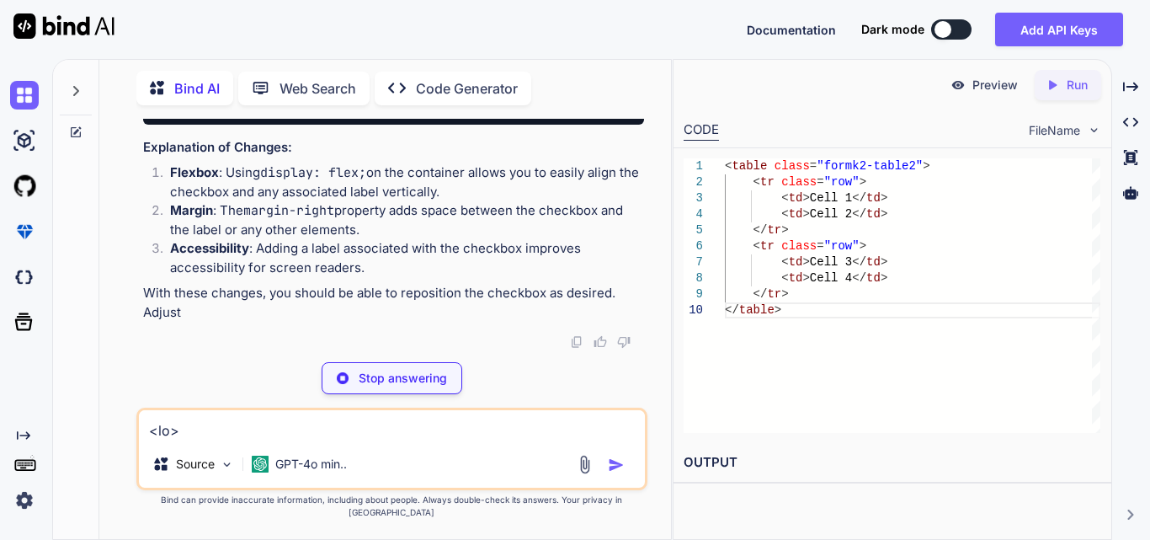
type textarea "x"
type textarea "</tr>"
type textarea "x"
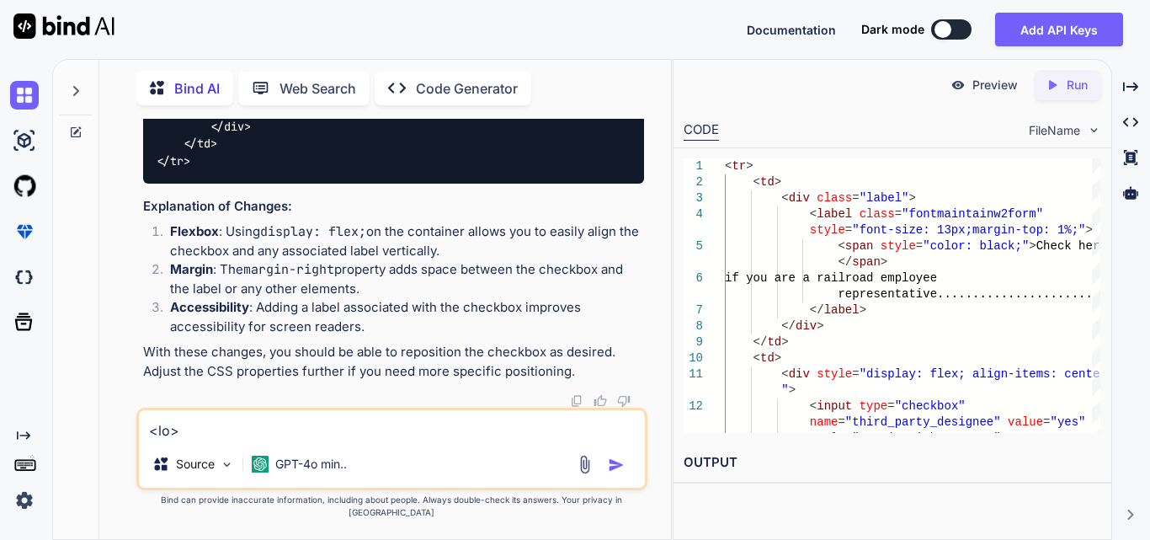
scroll to position [5761, 0]
drag, startPoint x: 199, startPoint y: 160, endPoint x: 217, endPoint y: 159, distance: 18.5
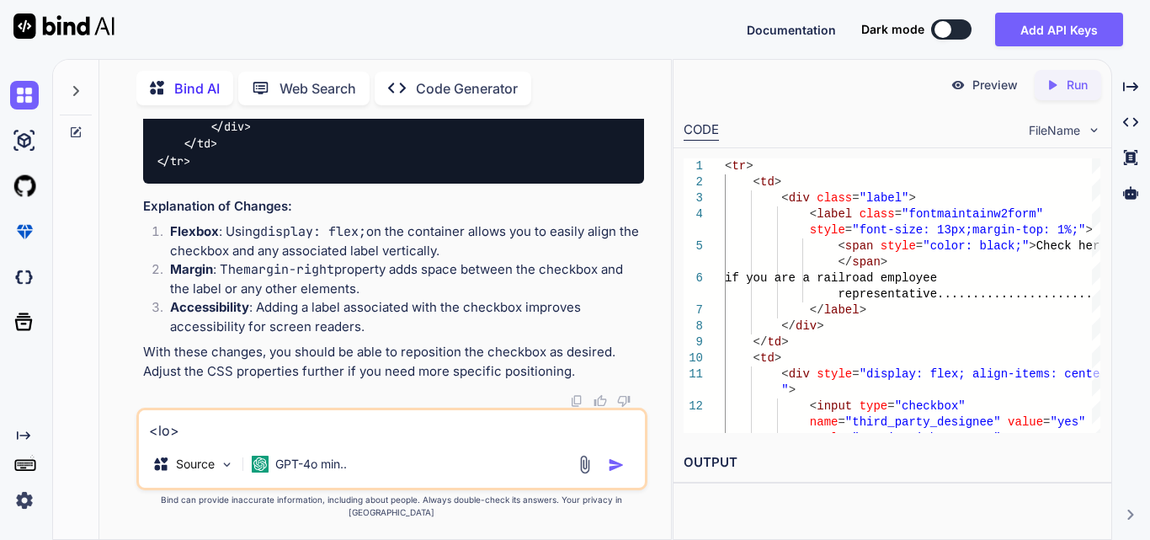
drag, startPoint x: 180, startPoint y: 145, endPoint x: 250, endPoint y: 209, distance: 94.8
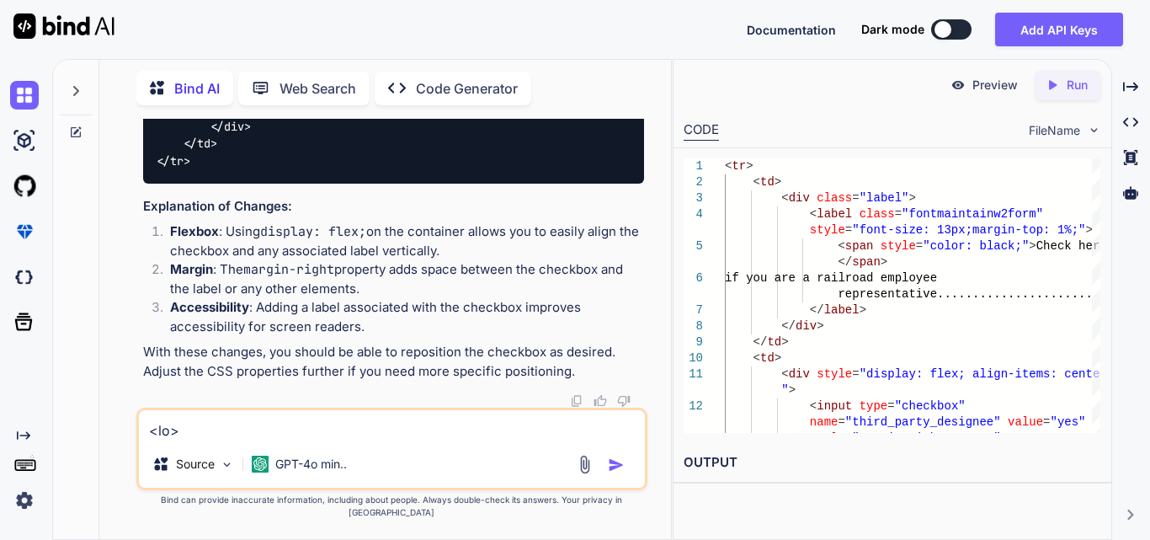
copy code "< td > < div style = "display: flex; align-items: center;" > < input type = "ch…"
click at [301, 440] on textarea at bounding box center [392, 425] width 506 height 30
paste textarea "<table class="formk2-table2"> <tbody> <tr style="border-bottom:1px solid gray;"…"
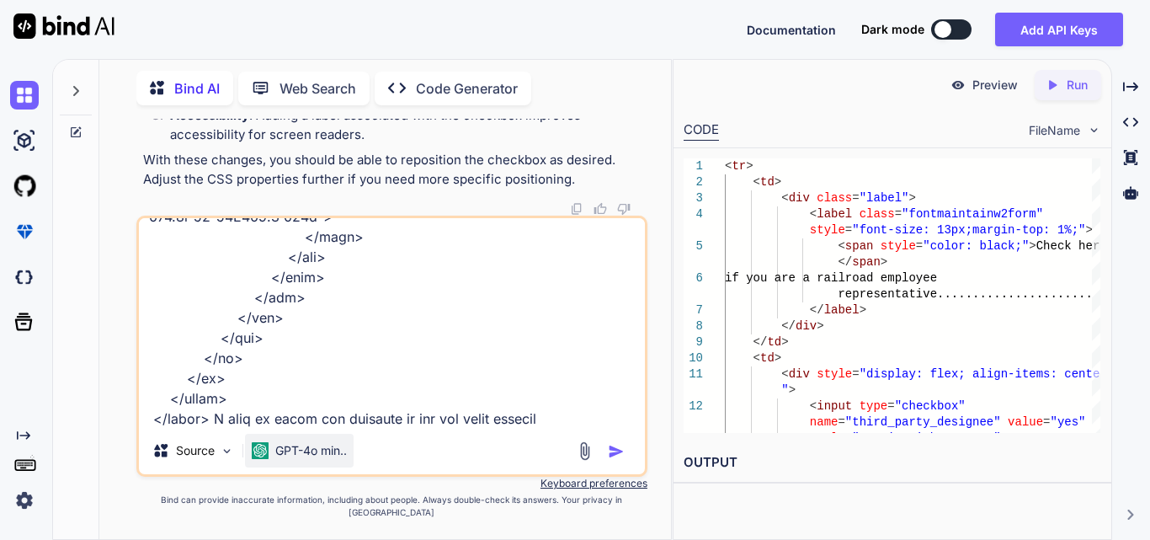
type textarea "<table class="formk2-table2"> <tbody> <tr style="border-bottom:1px solid gray;"…"
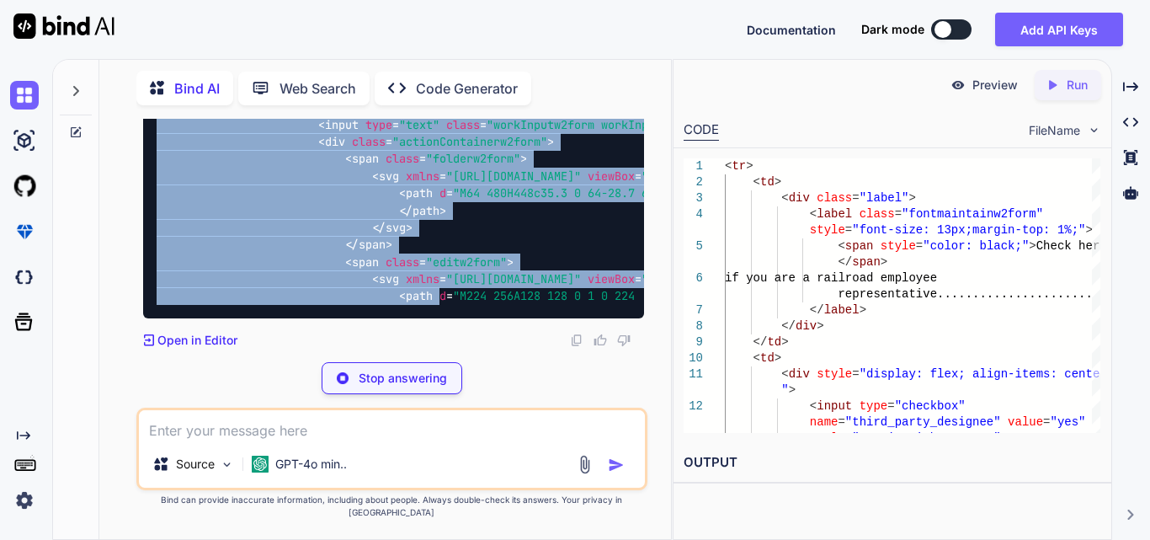
scroll to position [8356, 0]
drag, startPoint x: 155, startPoint y: 139, endPoint x: 476, endPoint y: 291, distance: 355.2
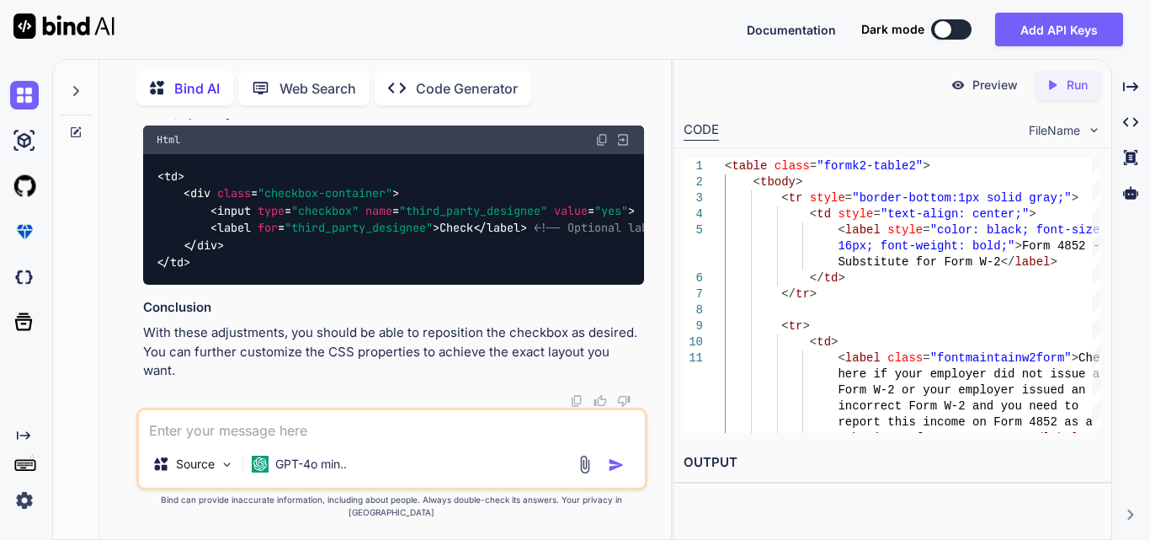
scroll to position [7976, 0]
drag, startPoint x: 260, startPoint y: 253, endPoint x: 310, endPoint y: 288, distance: 61.0
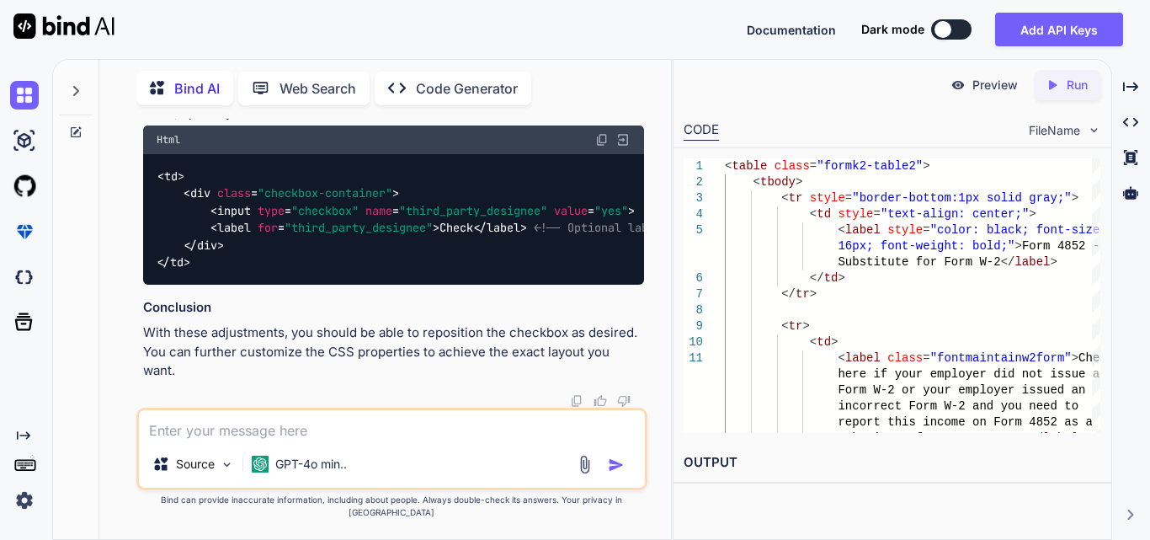
copy code "< div style = "display: flex; align-items: center;" > < input type = "checkbox"…"
click at [328, 440] on textarea at bounding box center [392, 425] width 506 height 30
paste textarea "<tr> <td> <label class="fontmaintainw2form">Check here if your employer did not…"
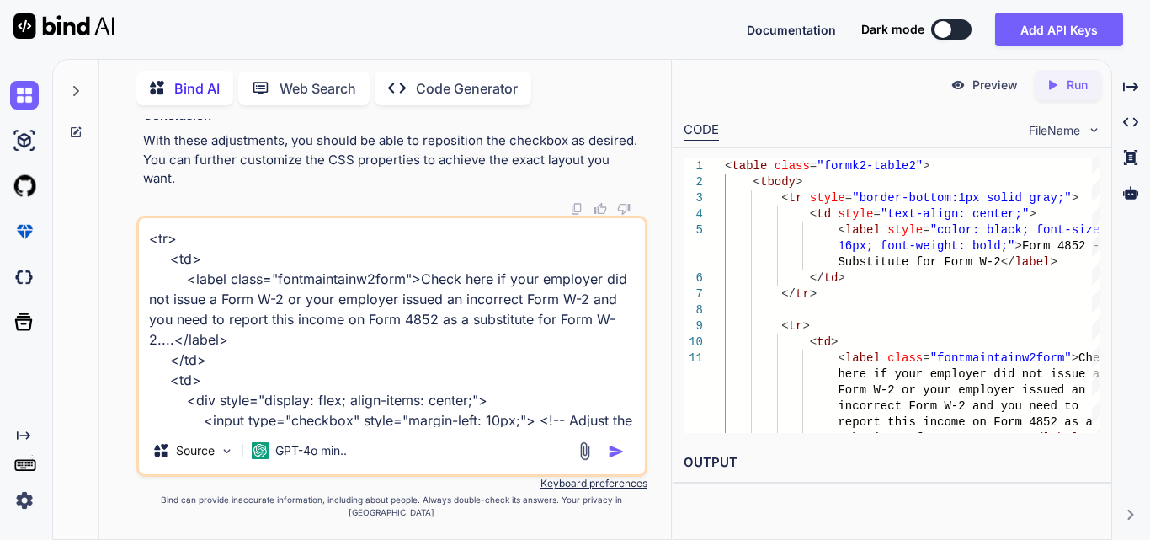
scroll to position [83, 0]
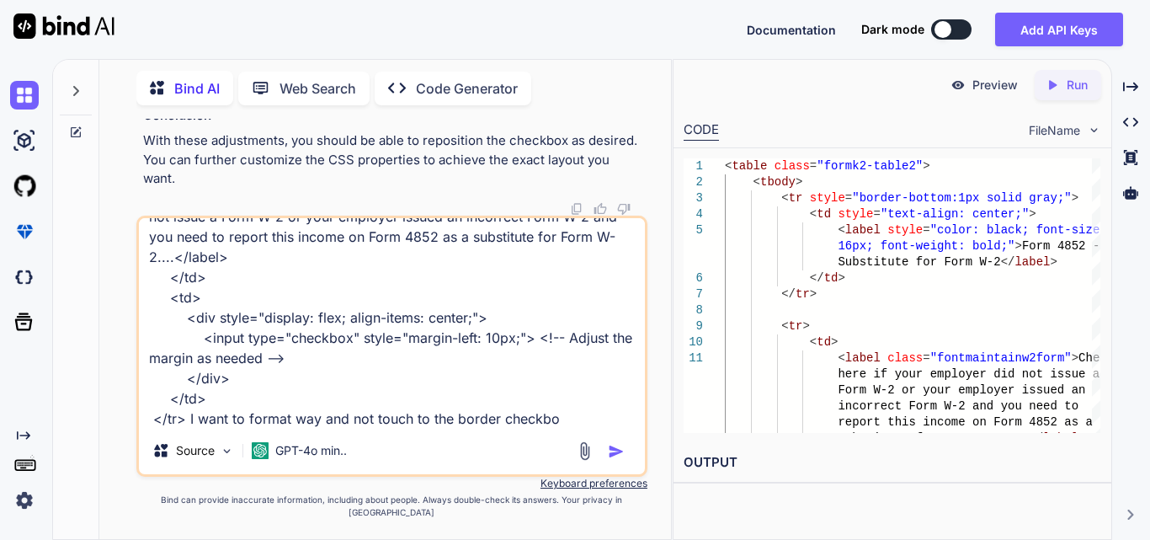
type textarea "<tr> <td> <label class="fontmaintainw2form">Check here if your employer did not…"
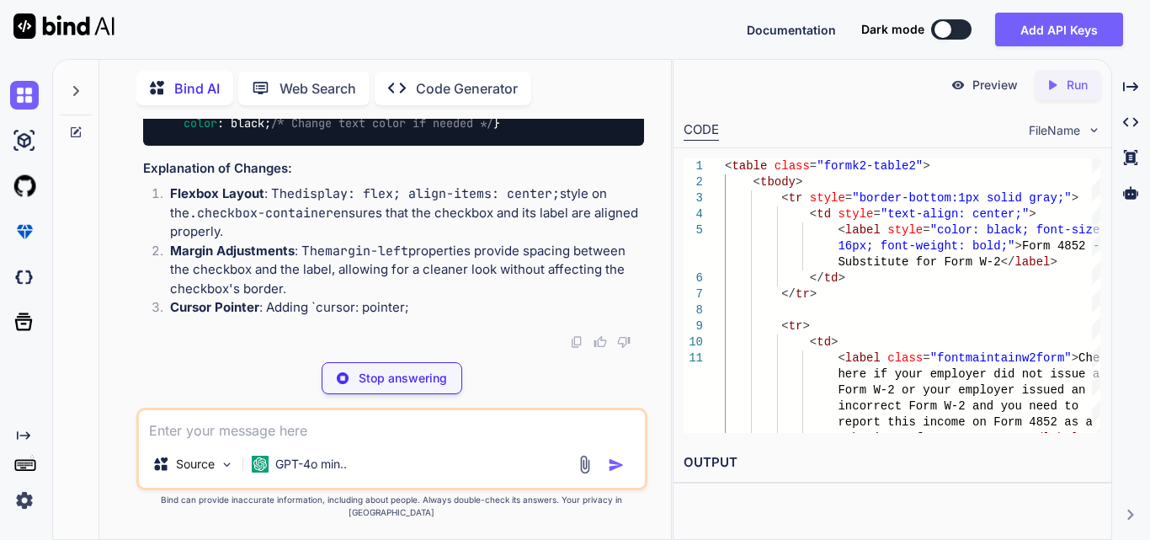
scroll to position [10229, 0]
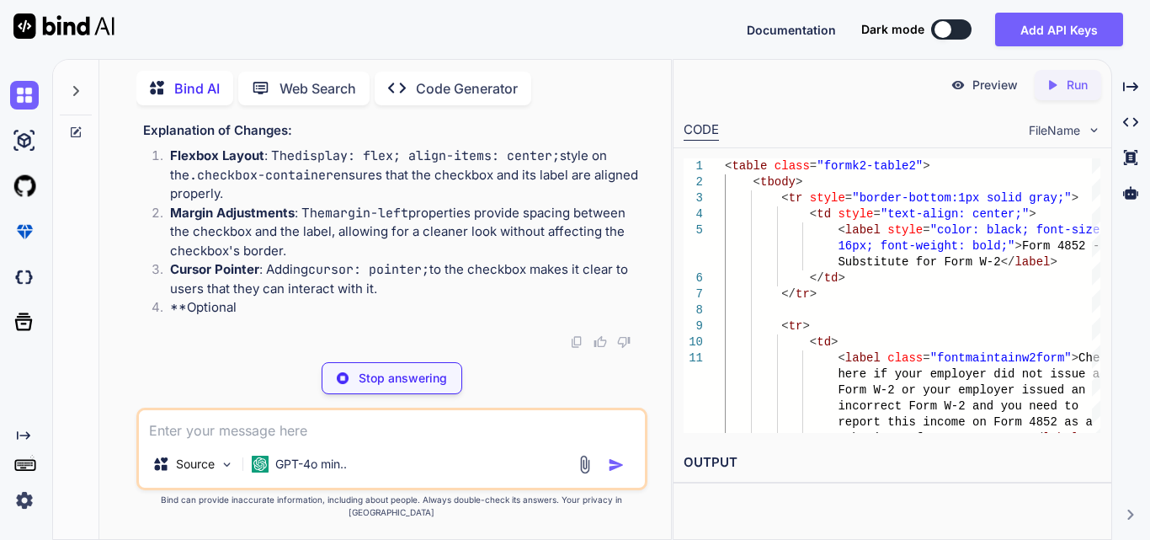
drag, startPoint x: 205, startPoint y: 291, endPoint x: 145, endPoint y: 234, distance: 82.8
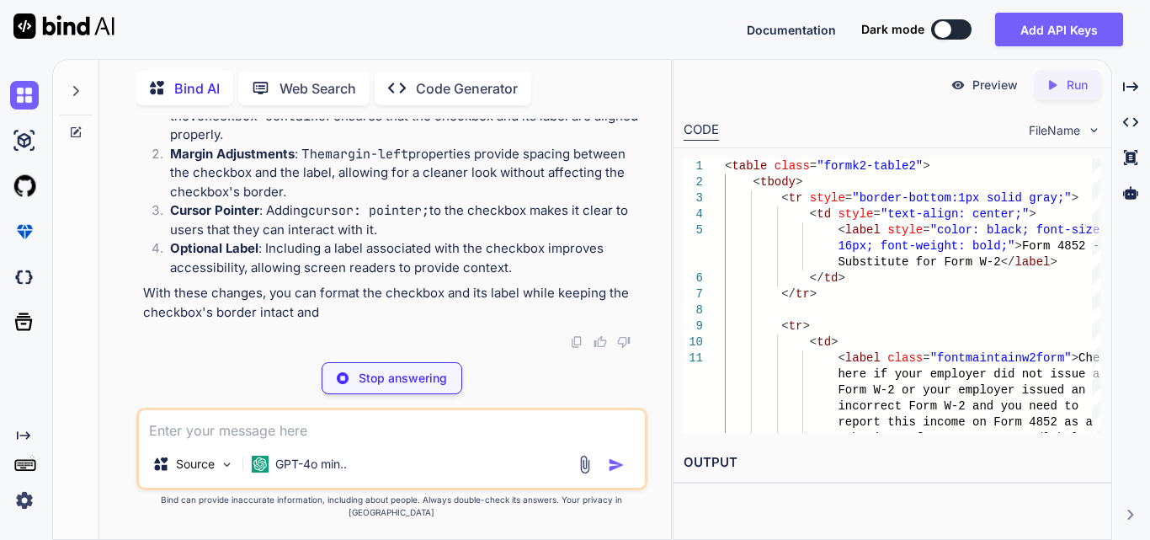
copy code "< tr > < td > < label class = "fontmaintainw2form" > Check here if your employe…"
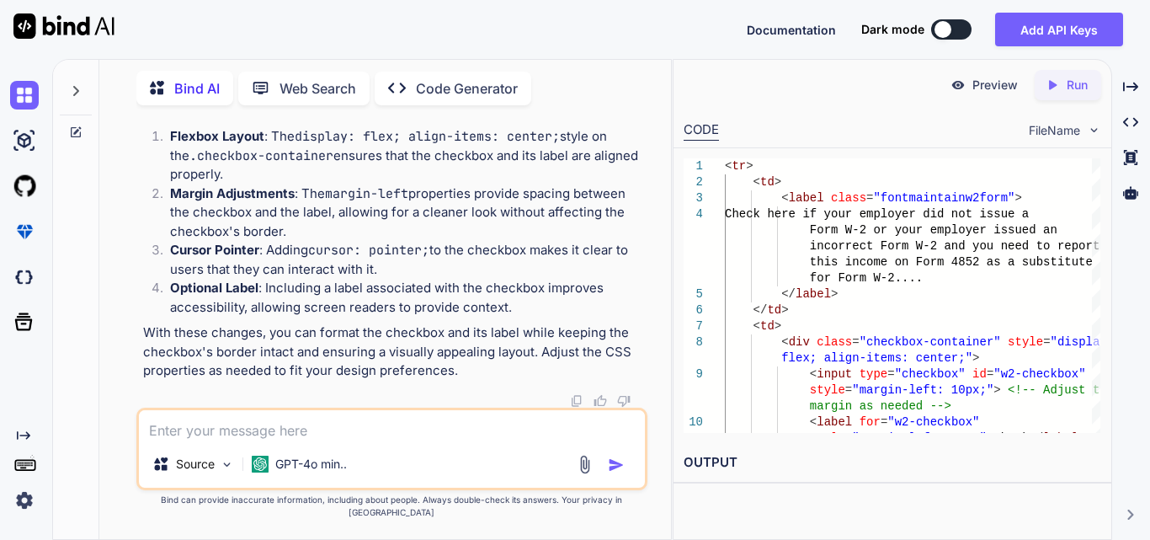
scroll to position [10650, 0]
click at [242, 440] on textarea at bounding box center [392, 425] width 506 height 30
paste textarea "<tr> <td> <div class="label"> <label class="fontmaintainw2form" style="font-siz…"
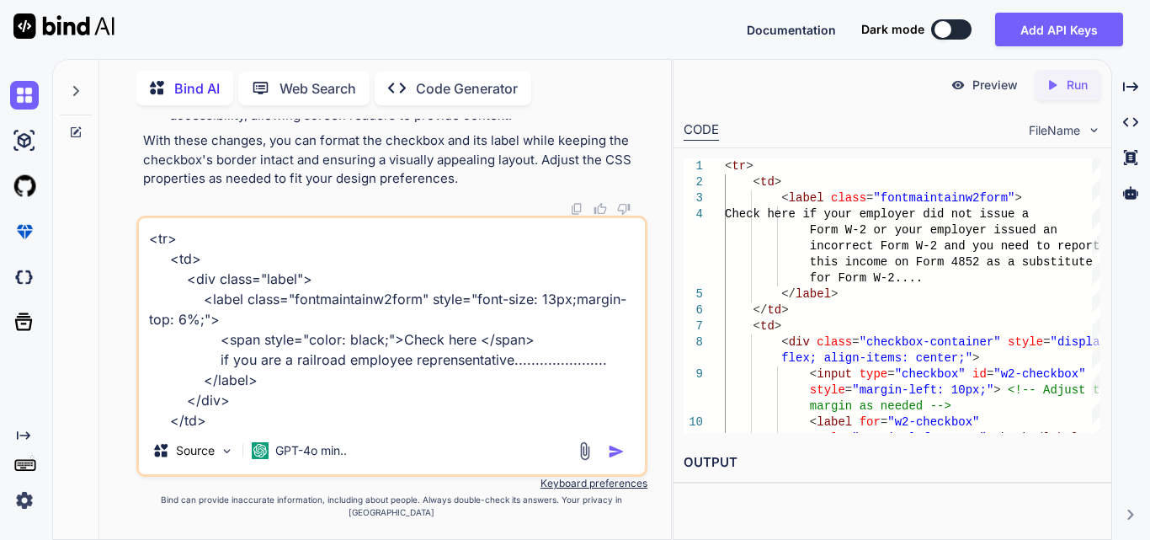
scroll to position [103, 0]
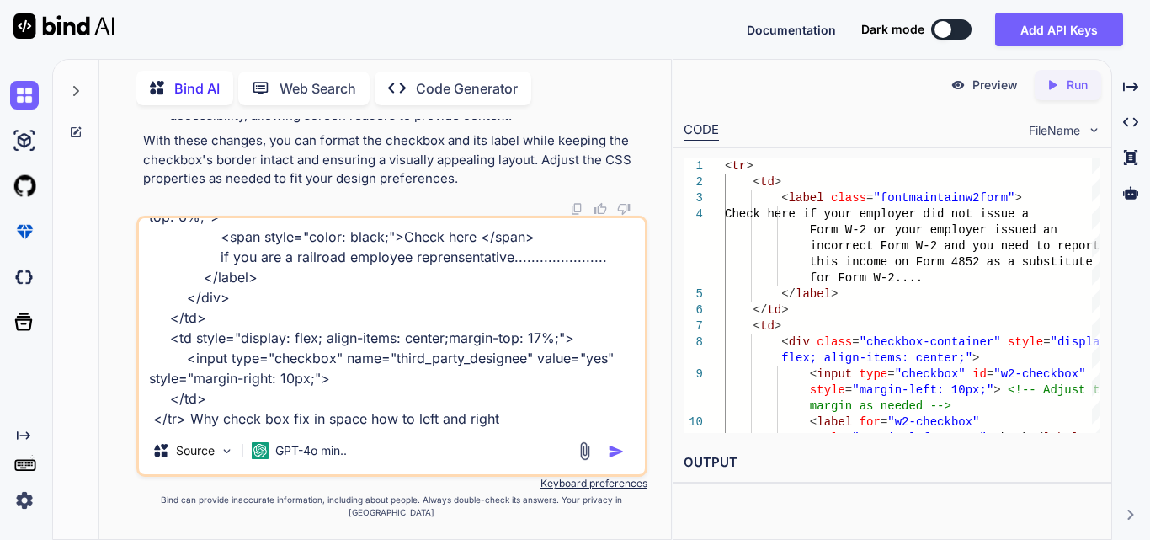
type textarea "<tr> <td> <div class="label"> <label class="fontmaintainw2form" style="font-siz…"
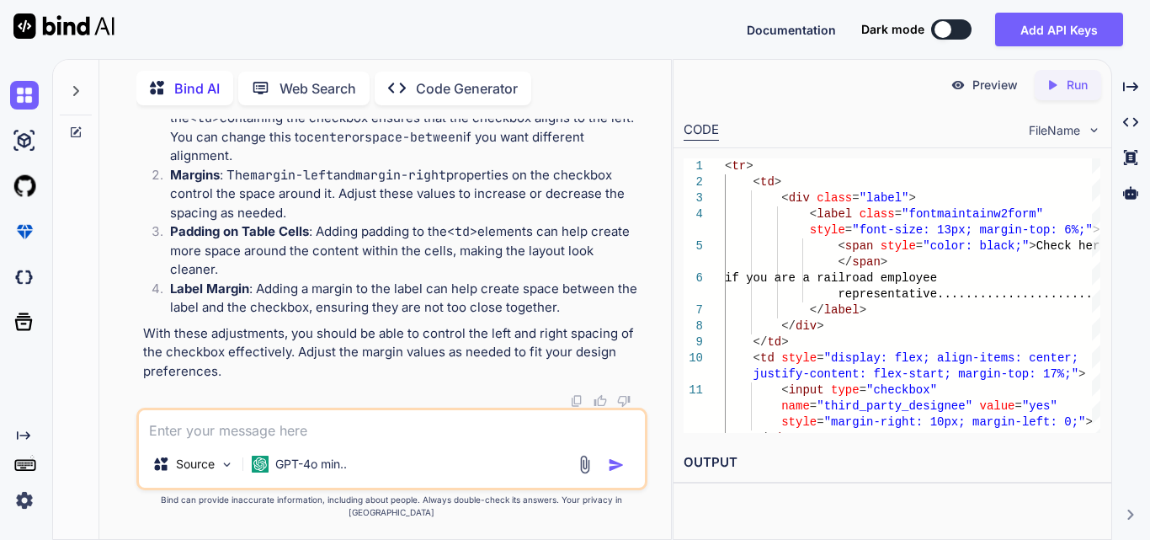
scroll to position [11680, 0]
drag, startPoint x: 198, startPoint y: 345, endPoint x: 145, endPoint y: 137, distance: 214.6
copy code "< tr > < td > < div class = "label" > < label class = "fontmaintainw2form" styl…"
click at [269, 437] on textarea at bounding box center [392, 425] width 506 height 30
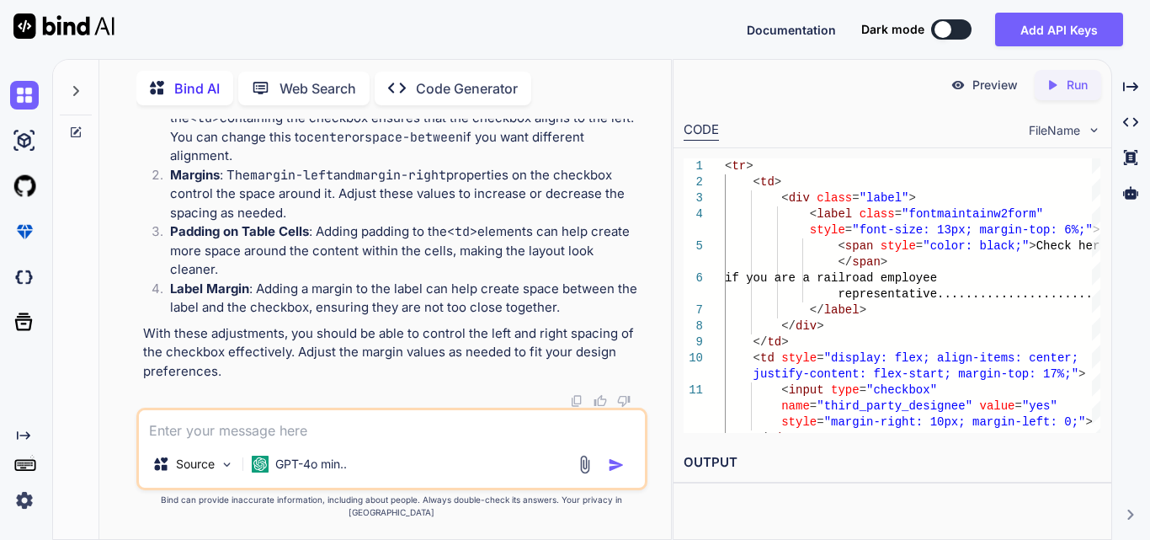
paste textarea "<tr> <td> <div class="label"> <label class="fontmaintainw2form" style="font-siz…"
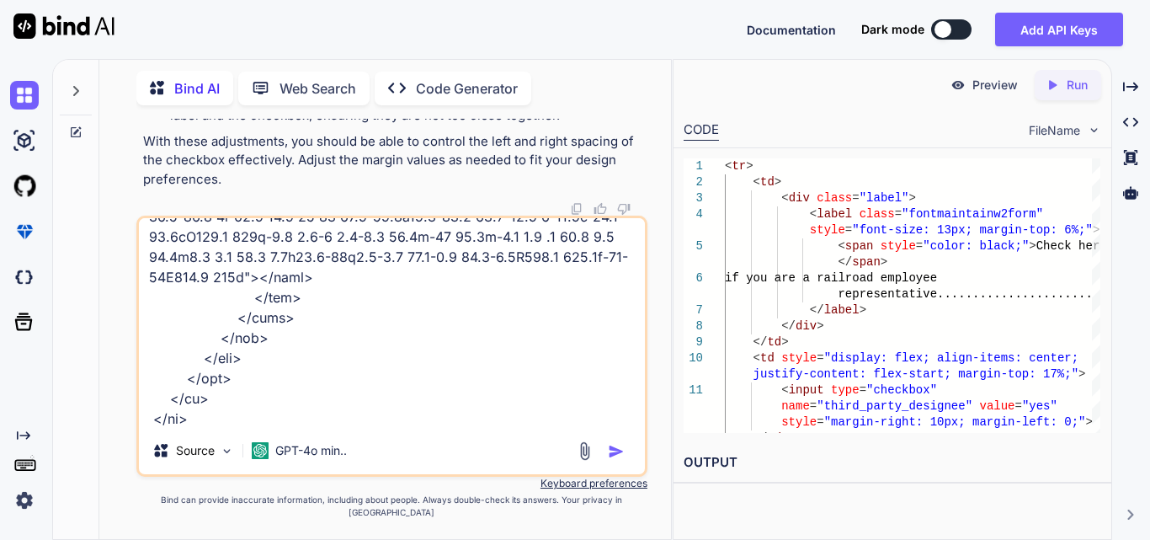
drag, startPoint x: 269, startPoint y: 437, endPoint x: 237, endPoint y: 441, distance: 32.3
click at [237, 441] on div "Source GPT-4o min.." at bounding box center [391, 346] width 511 height 261
click at [200, 427] on textarea at bounding box center [392, 322] width 506 height 209
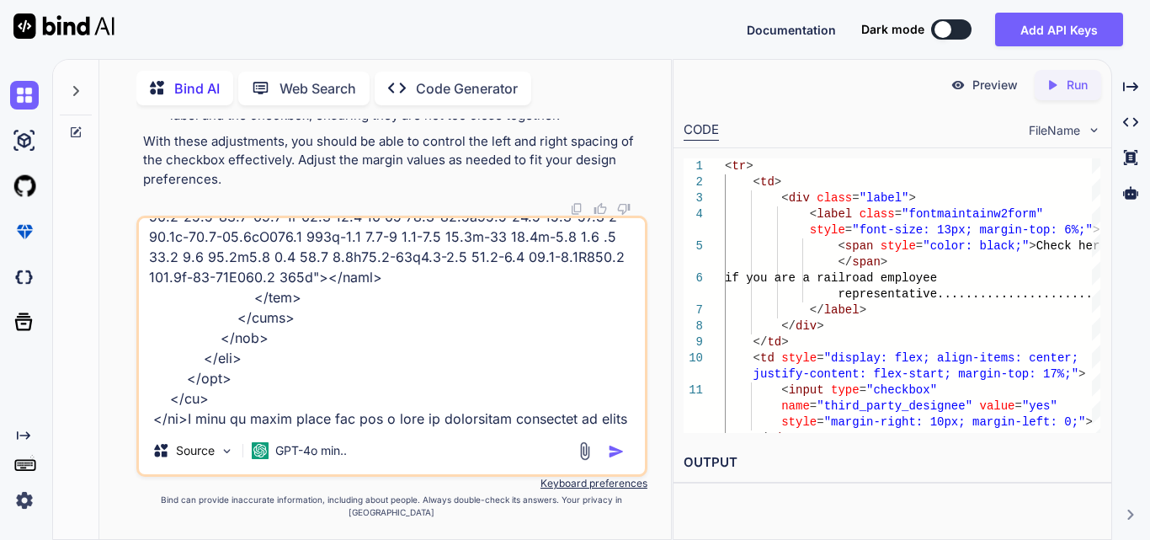
type textarea "<tr> <td> <div class="label"> <label class="fontmaintainw2form" style="font-siz…"
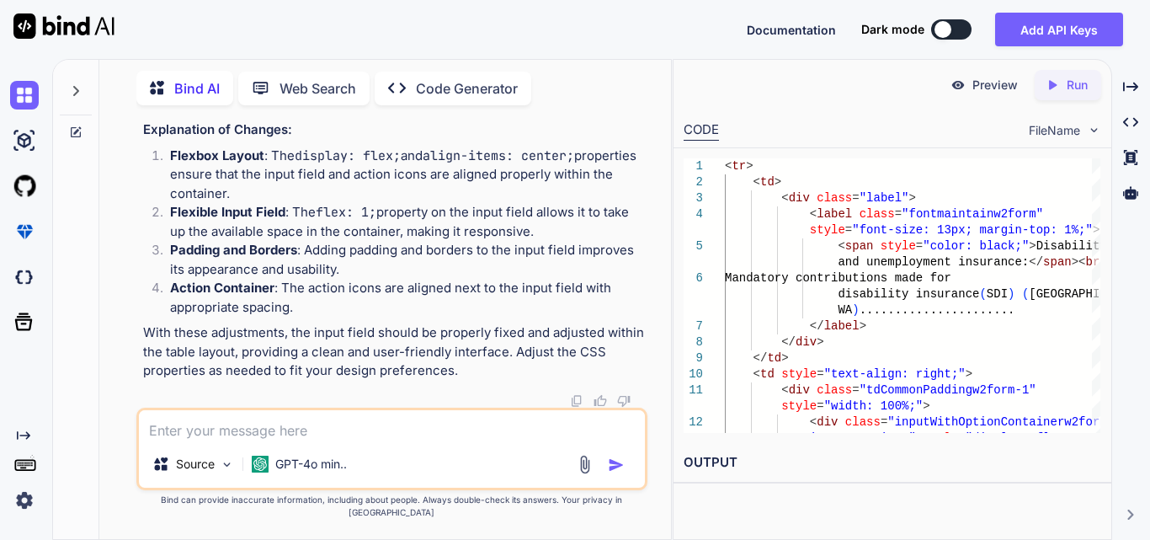
scroll to position [14042, 0]
click at [453, 58] on span ".actionContainerw2form" at bounding box center [527, 50] width 148 height 15
copy code "actionContainerw2form"
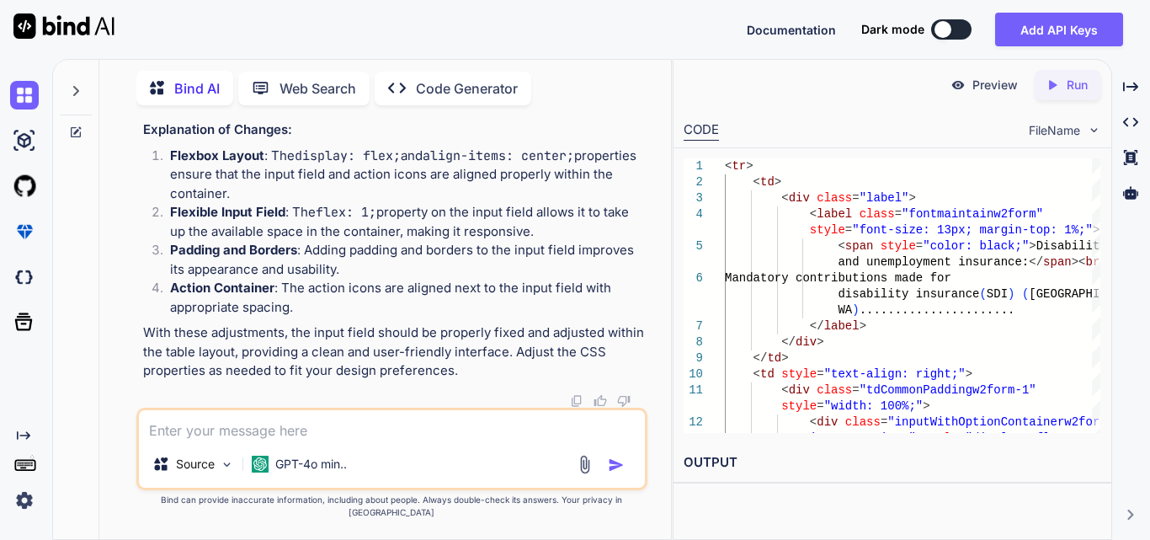
click at [200, 440] on textarea at bounding box center [392, 425] width 506 height 30
type textarea "I want to inline css used"
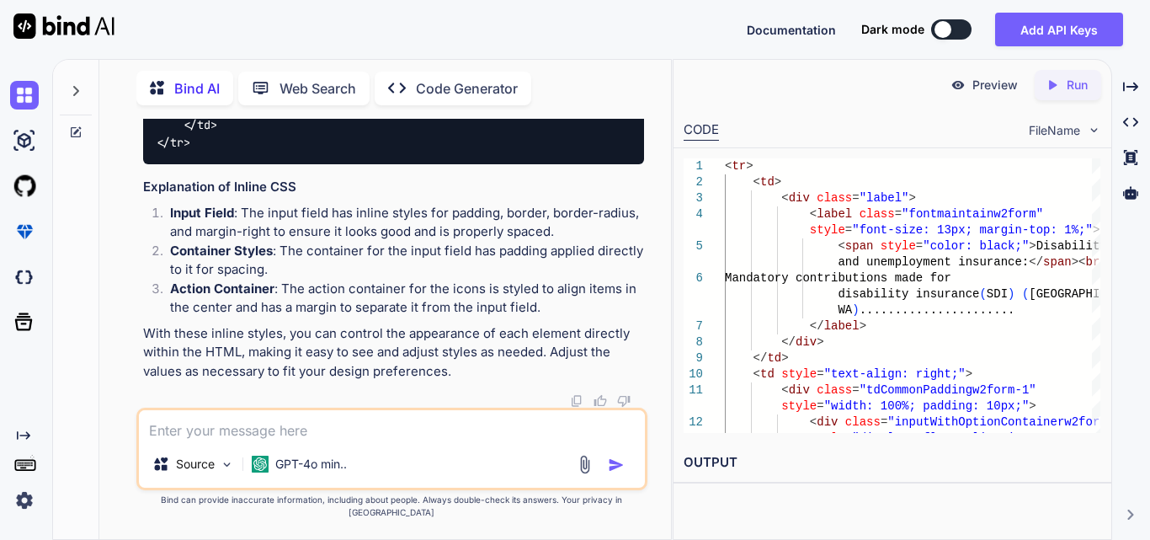
scroll to position [15138, 0]
drag, startPoint x: 153, startPoint y: 152, endPoint x: 230, endPoint y: 312, distance: 176.6
copy code "< tr > < td > < div class = "label" > < label class = "fontmaintainw2form" styl…"
